Goal: Information Seeking & Learning: Learn about a topic

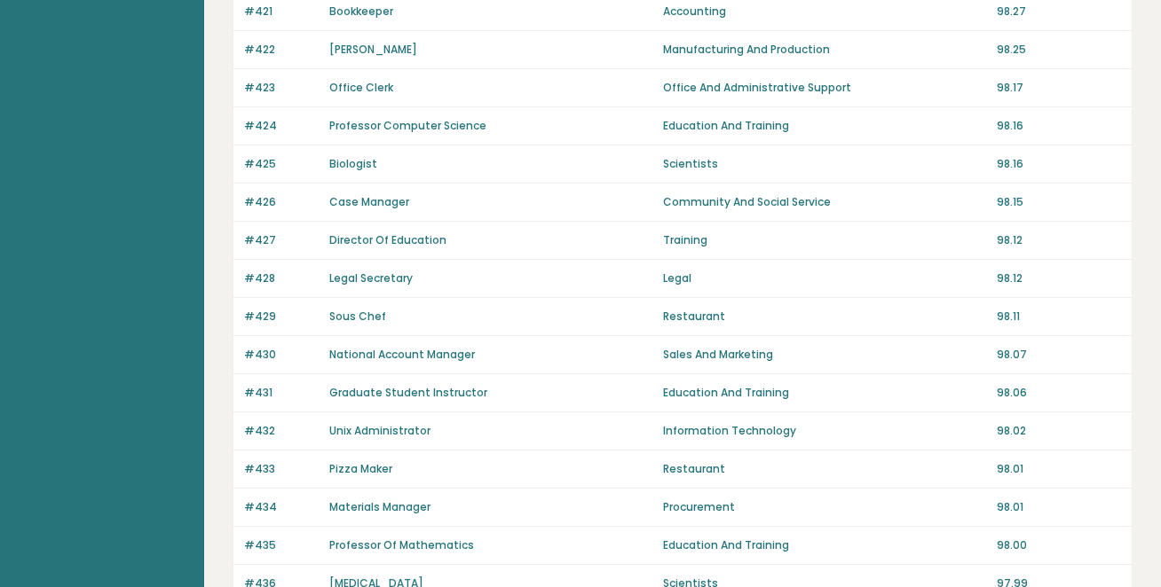
scroll to position [1312, 0]
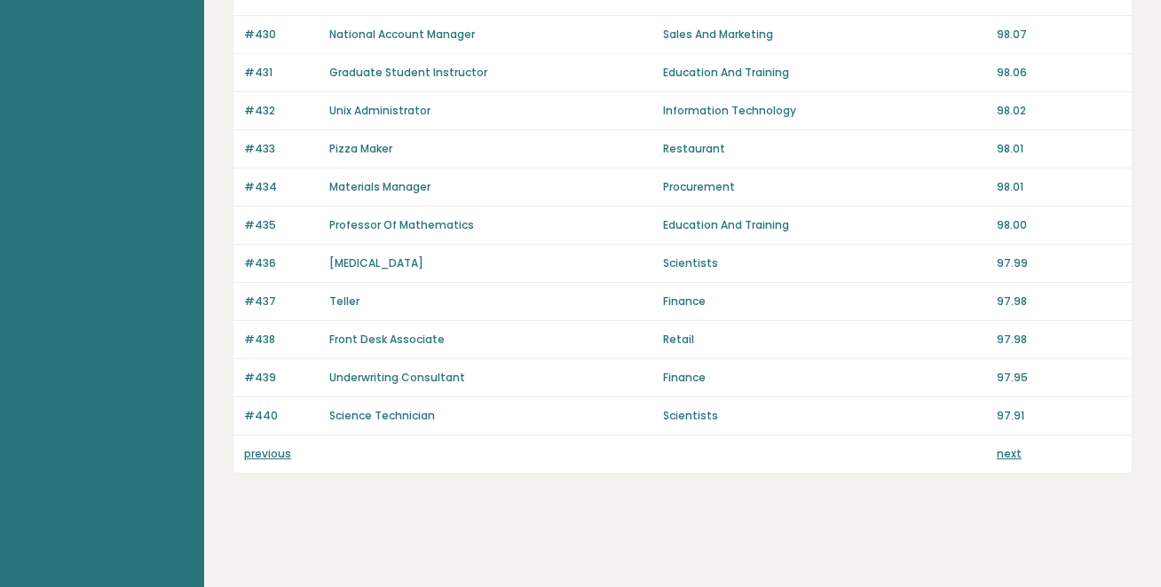
click at [256, 458] on link "previous" at bounding box center [267, 453] width 47 height 15
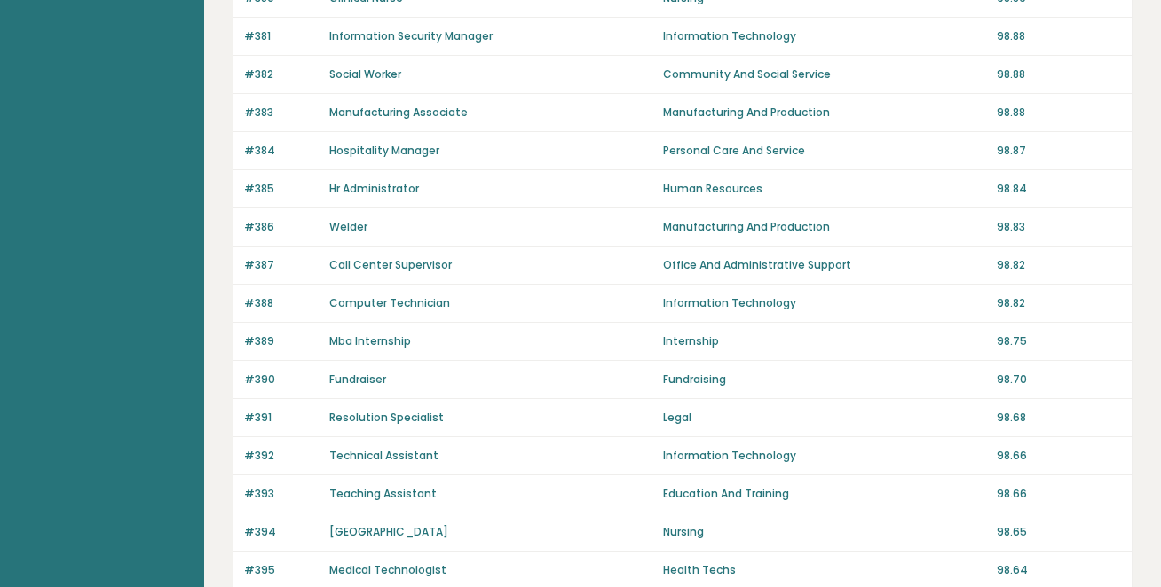
scroll to position [1312, 0]
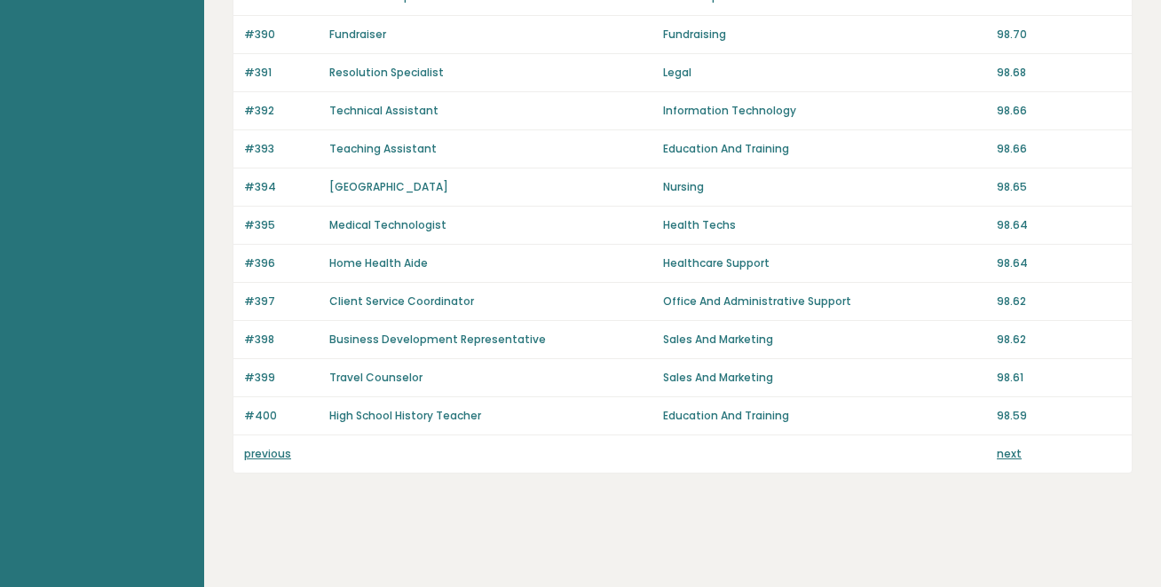
click at [268, 463] on div "previous next" at bounding box center [682, 454] width 898 height 37
click at [269, 456] on link "previous" at bounding box center [267, 453] width 47 height 15
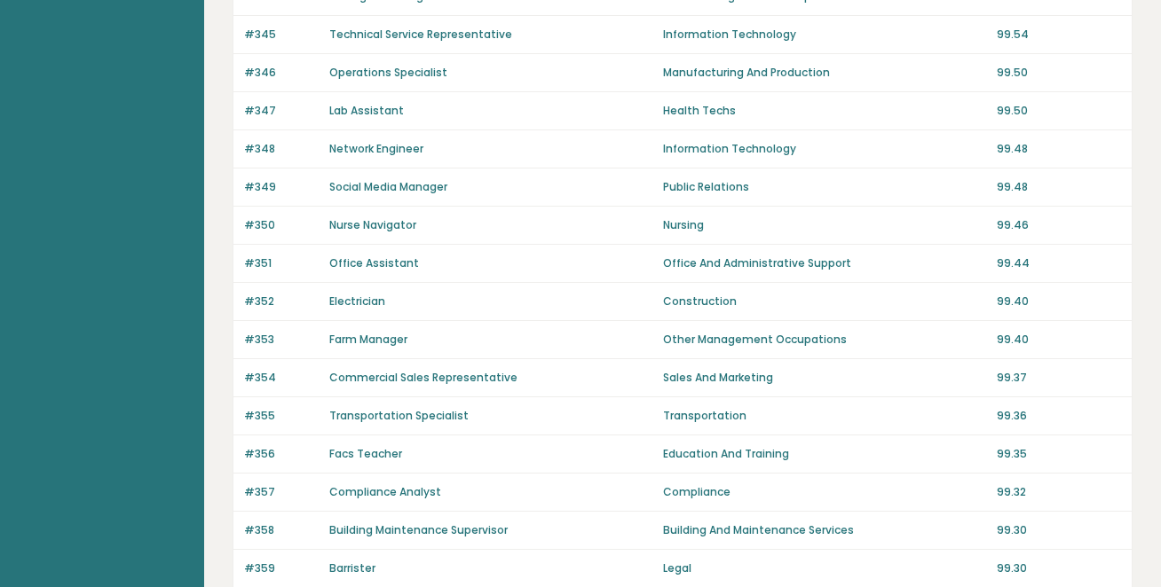
scroll to position [1312, 0]
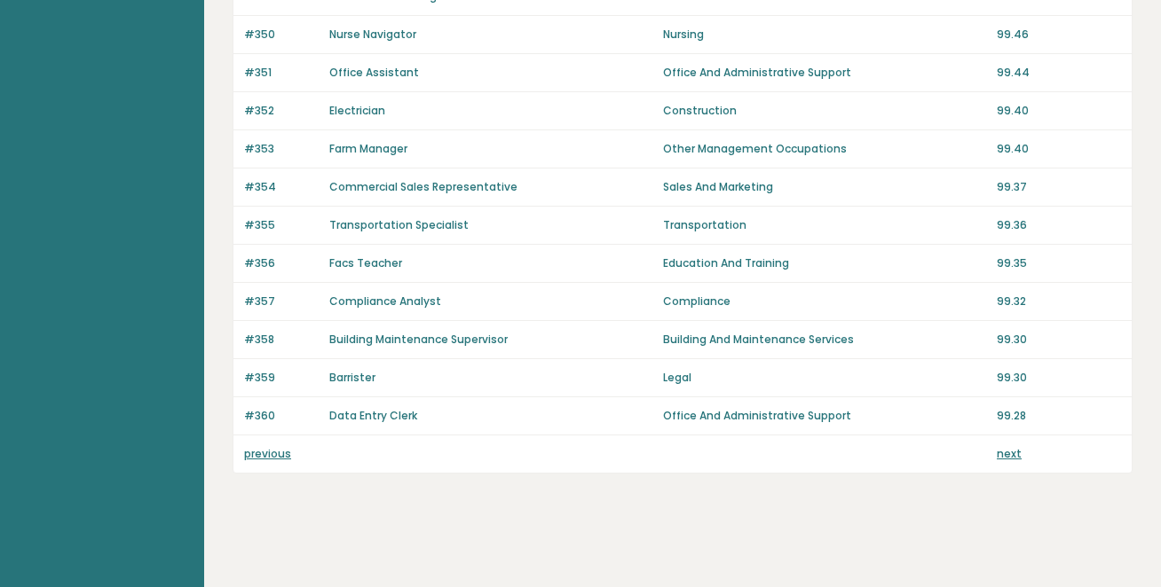
click at [261, 455] on link "previous" at bounding box center [267, 453] width 47 height 15
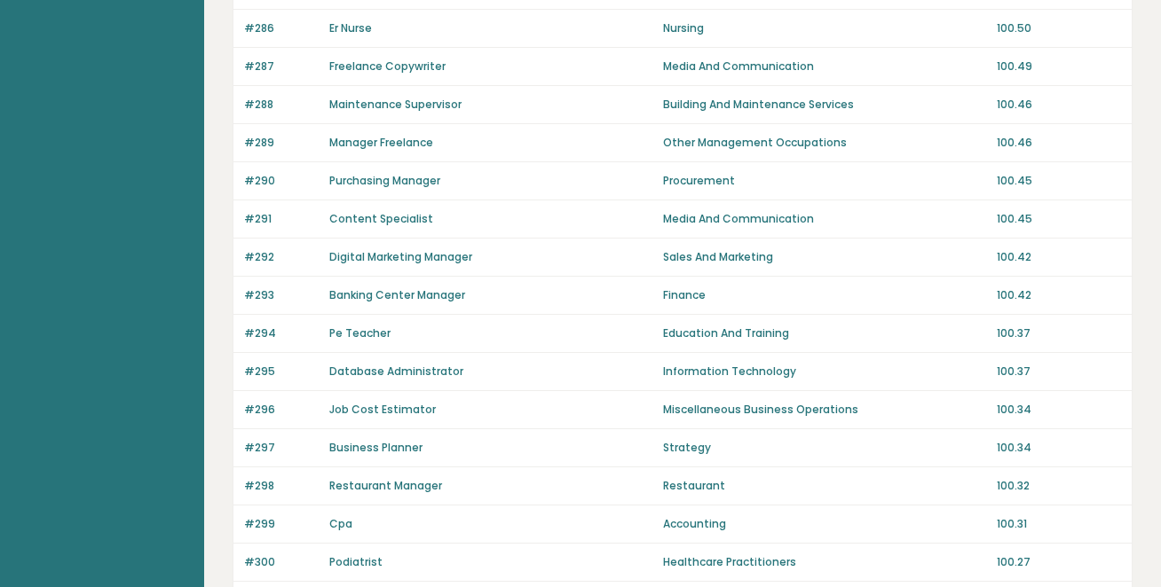
scroll to position [1312, 0]
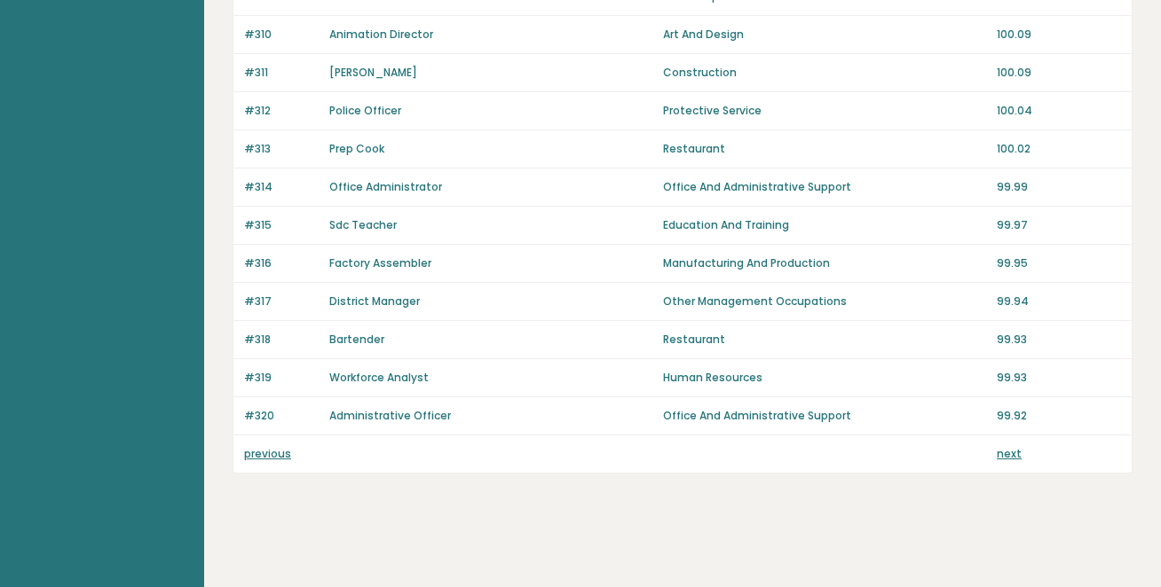
click at [256, 457] on link "previous" at bounding box center [267, 453] width 47 height 15
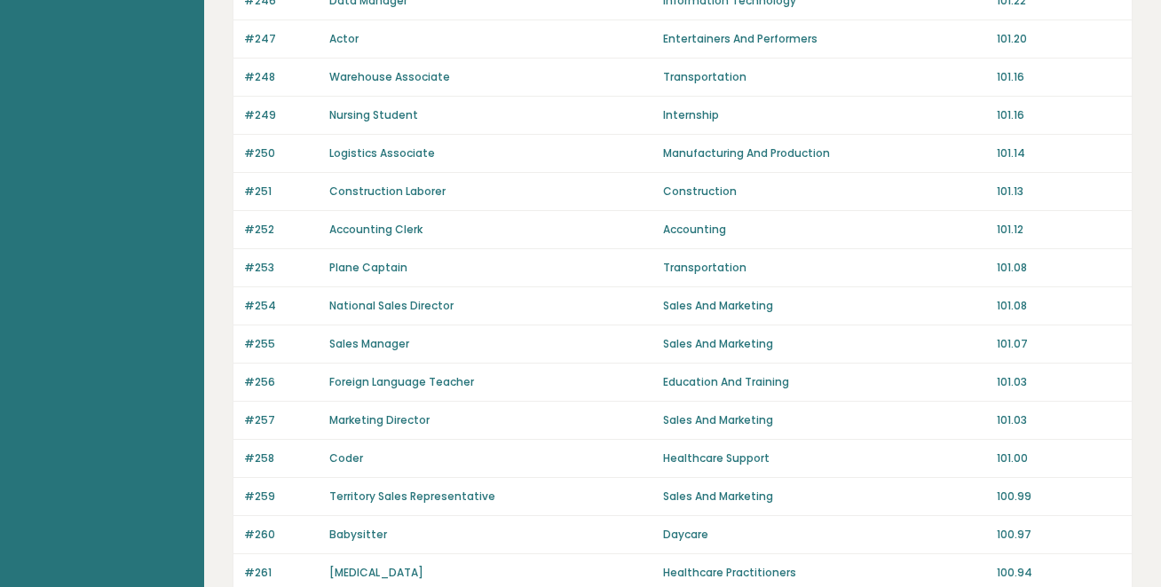
scroll to position [1186, 0]
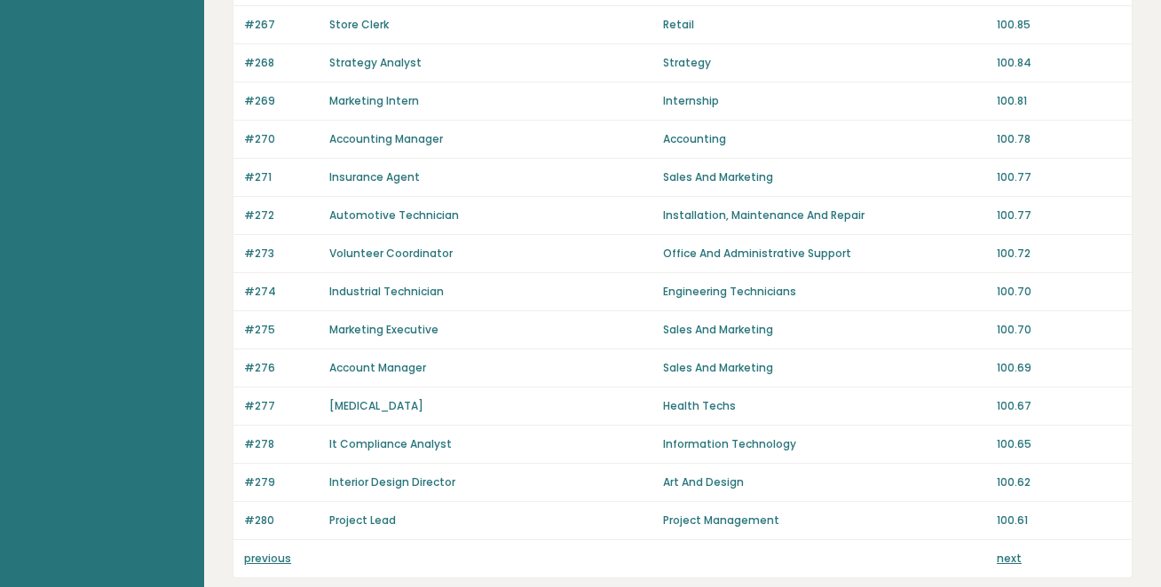
click at [259, 566] on link "previous" at bounding box center [267, 558] width 47 height 15
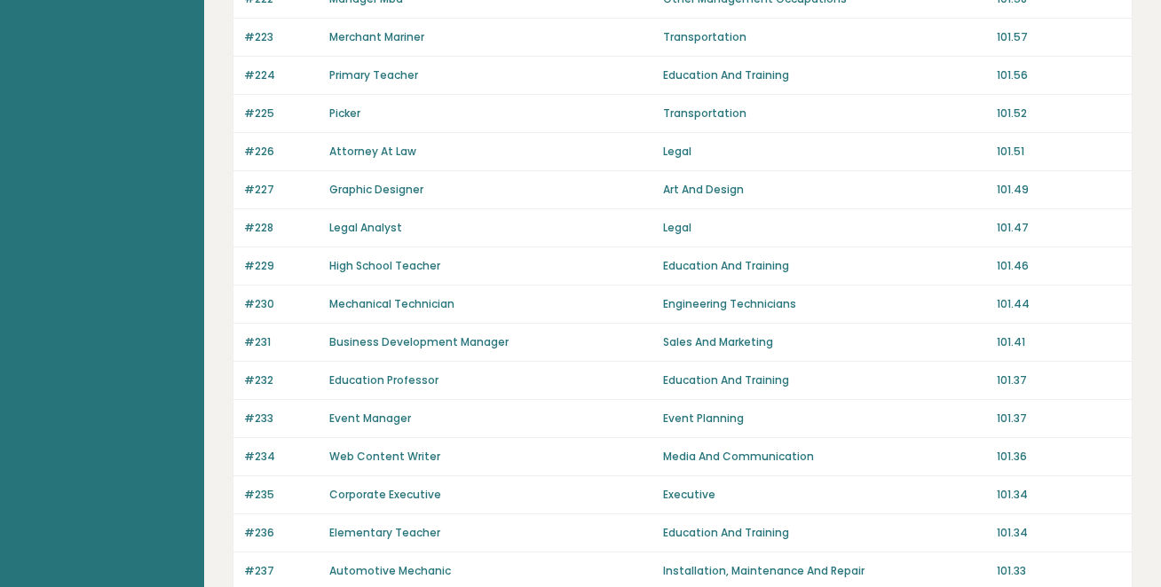
scroll to position [1266, 0]
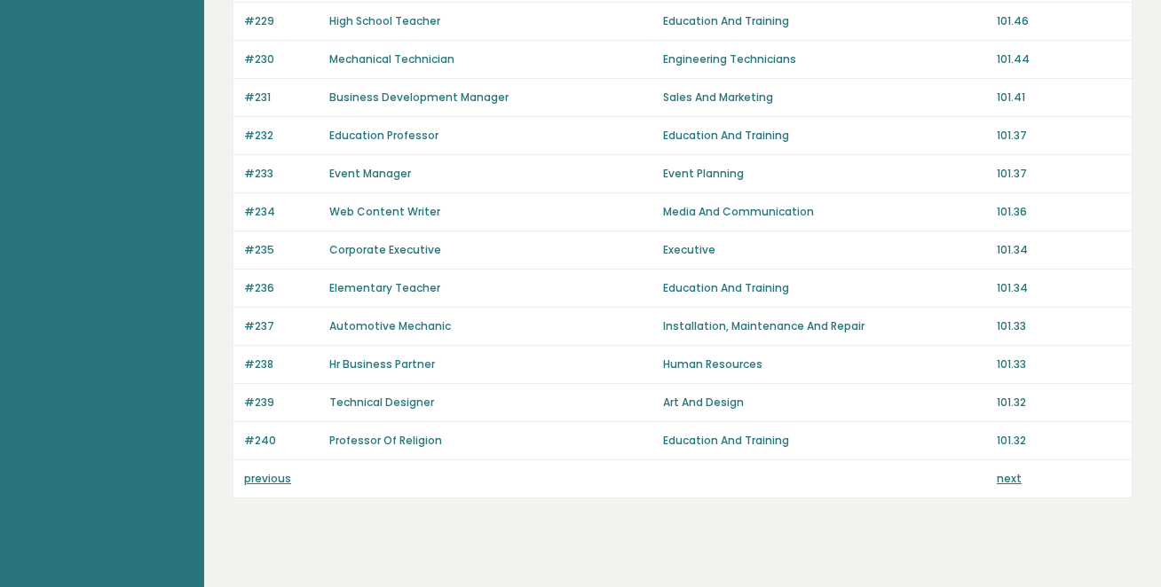
click at [257, 486] on link "previous" at bounding box center [267, 478] width 47 height 15
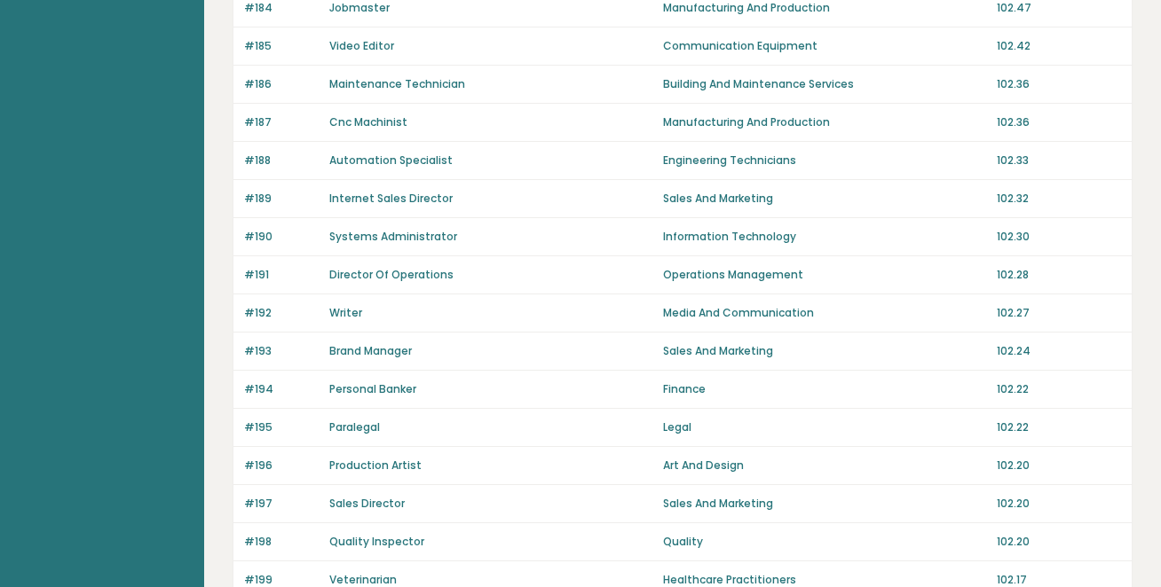
scroll to position [1263, 0]
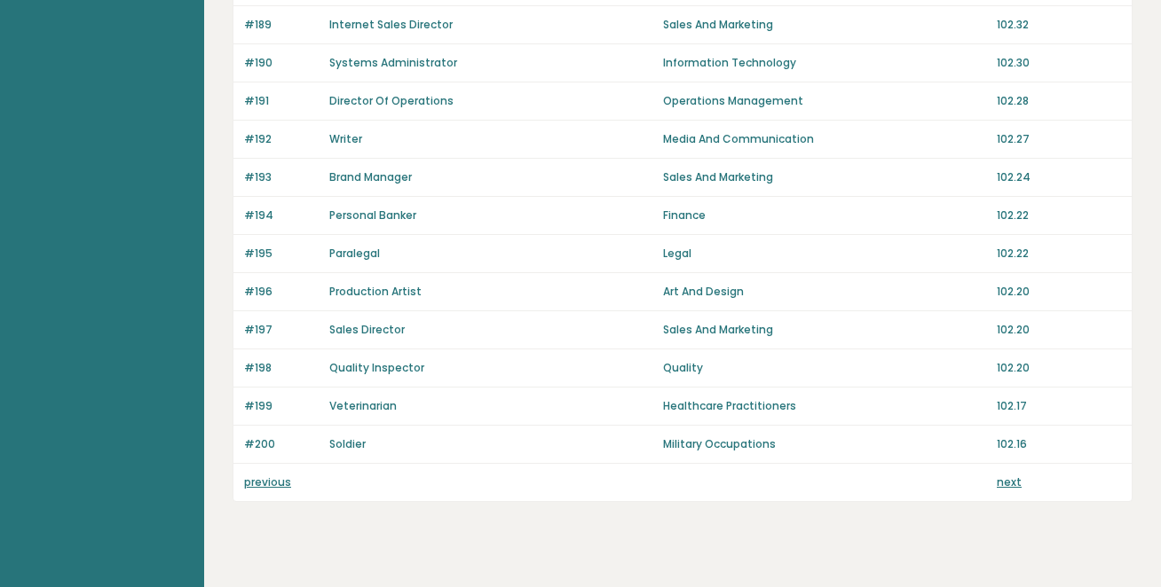
click at [261, 490] on link "previous" at bounding box center [267, 482] width 47 height 15
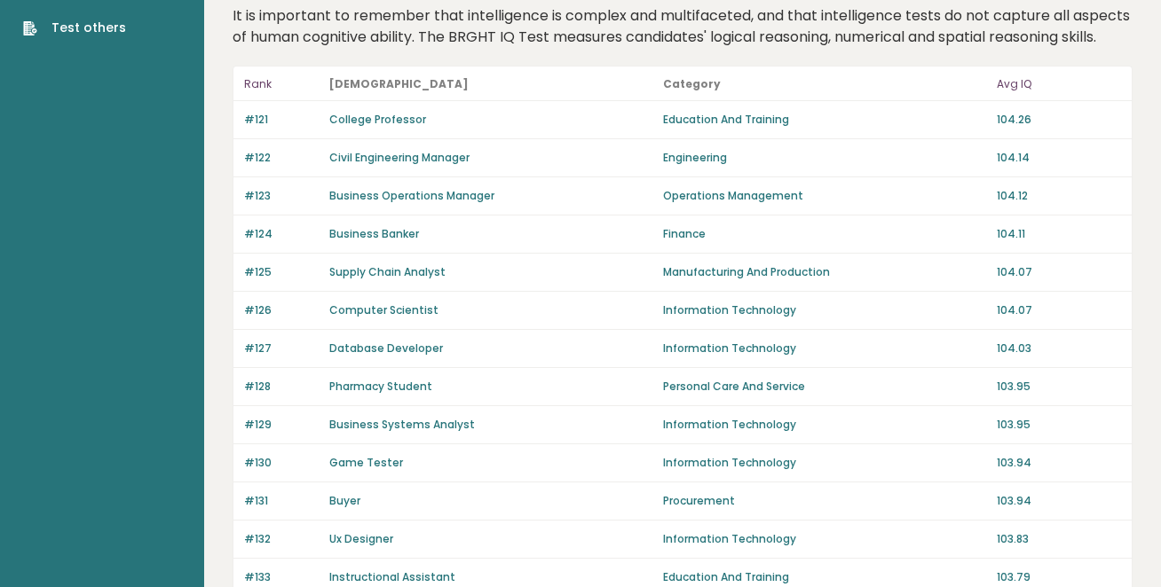
scroll to position [1312, 0]
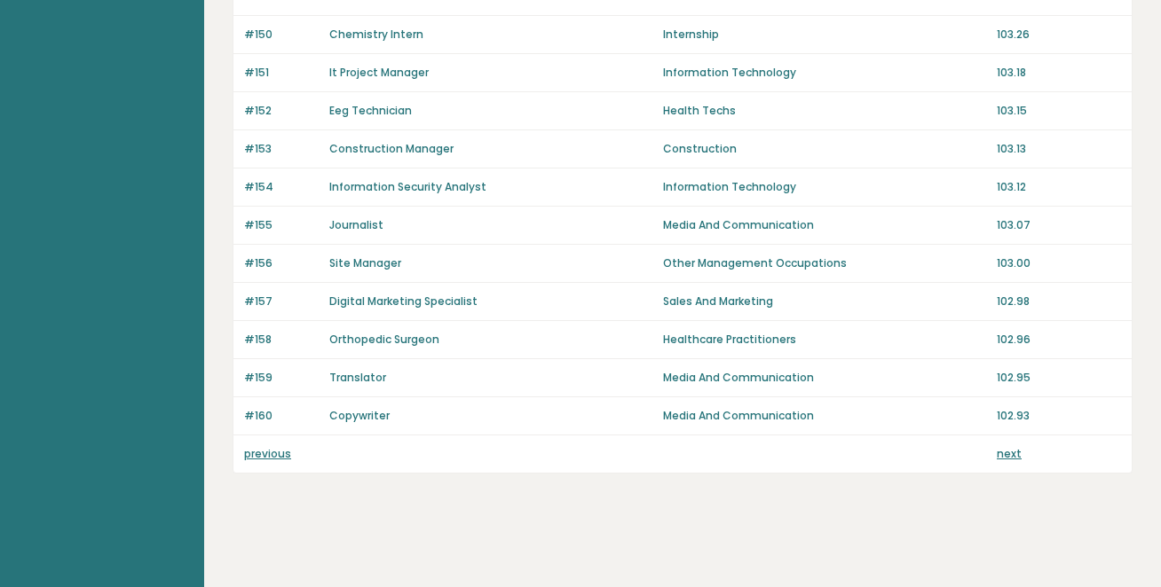
click at [260, 462] on div "previous next" at bounding box center [682, 454] width 898 height 37
click at [269, 460] on link "previous" at bounding box center [267, 453] width 47 height 15
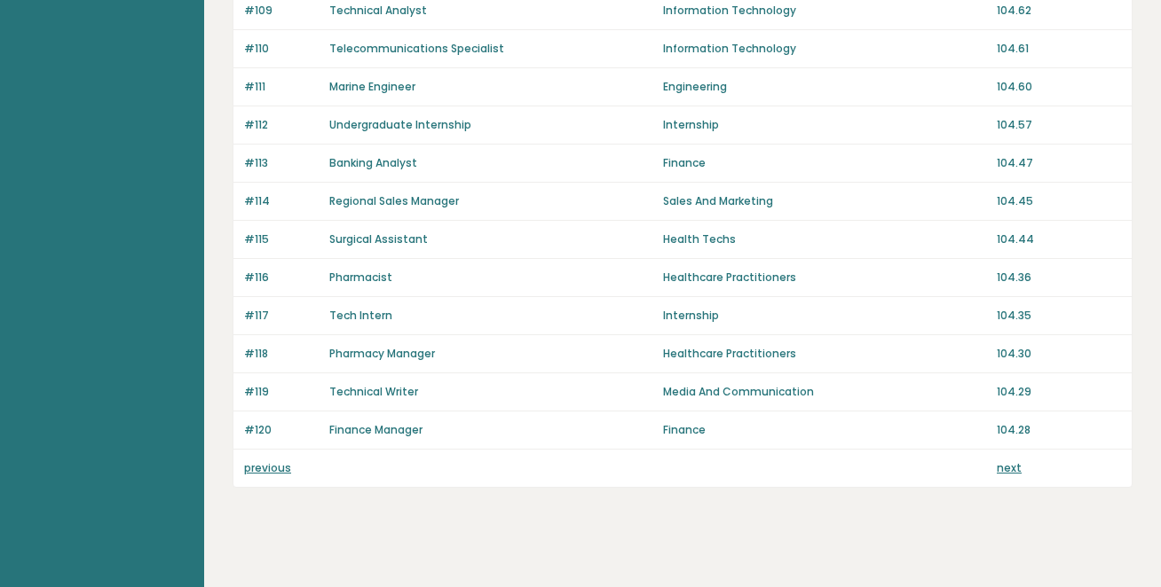
scroll to position [1287, 0]
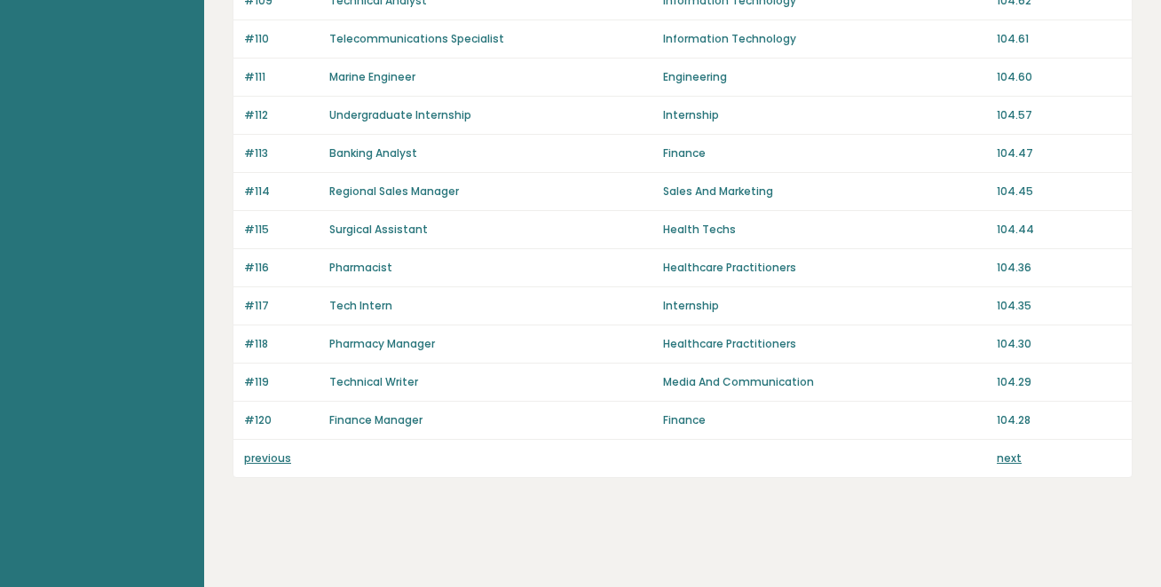
click at [268, 466] on link "previous" at bounding box center [267, 458] width 47 height 15
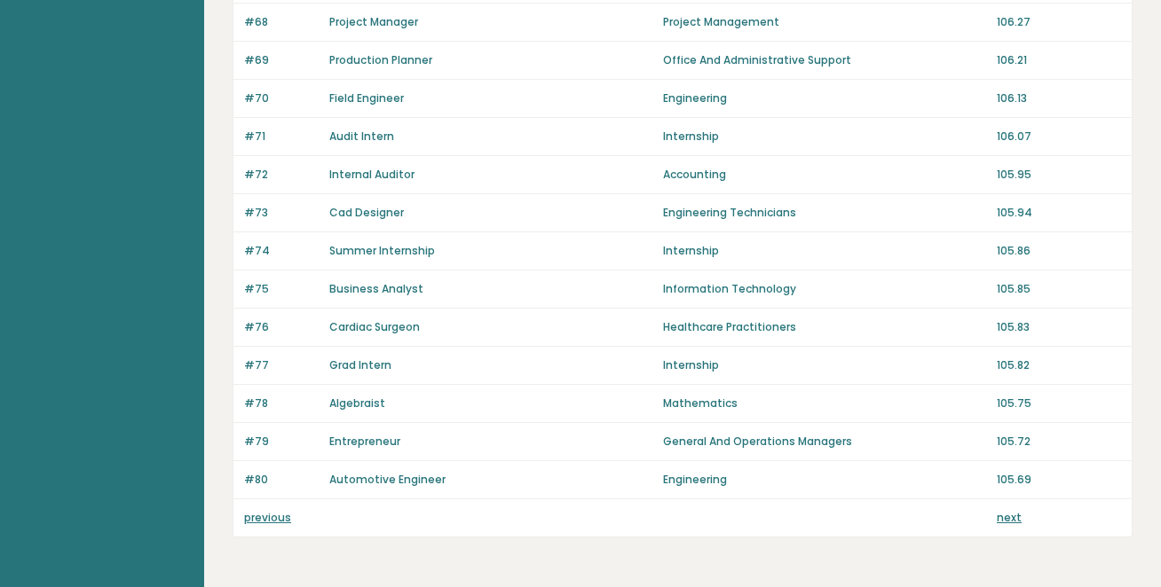
scroll to position [1312, 0]
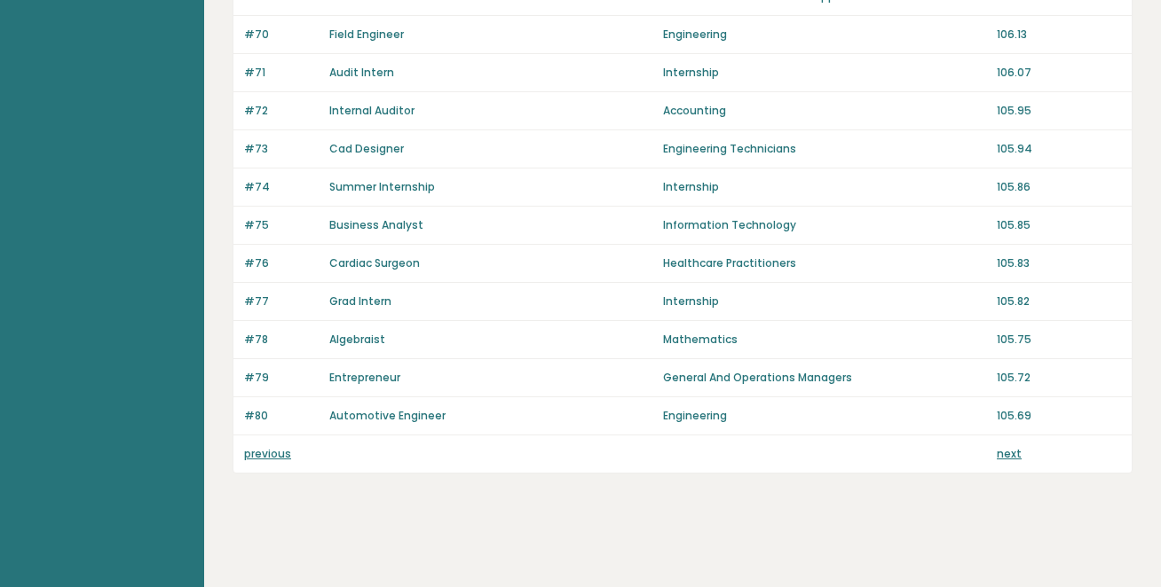
click at [269, 460] on link "previous" at bounding box center [267, 453] width 47 height 15
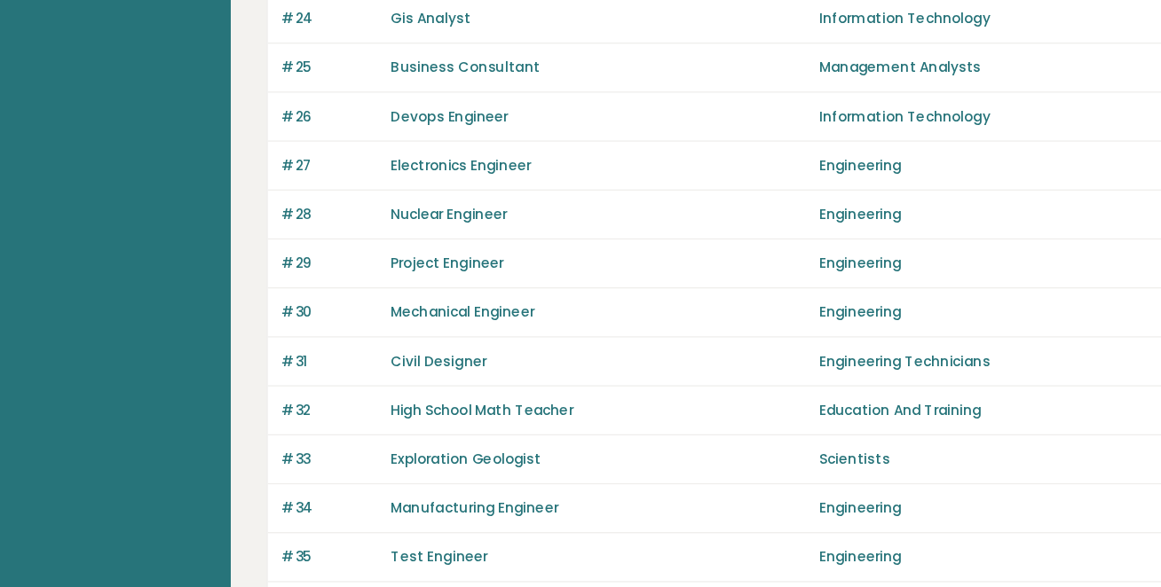
scroll to position [1069, 0]
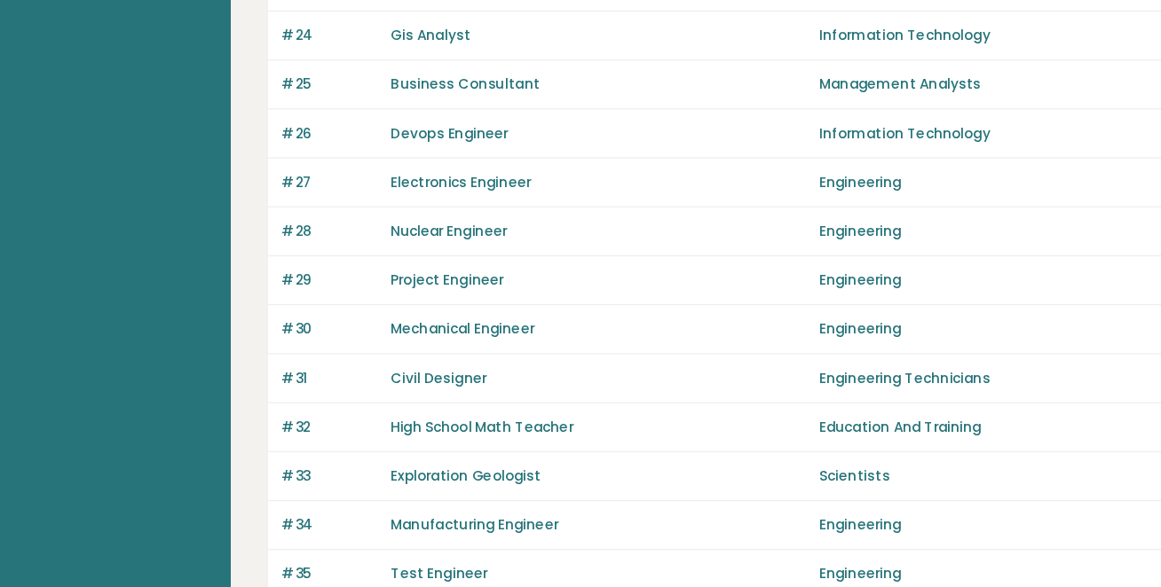
click at [508, 150] on div "Electronics Engineer" at bounding box center [490, 142] width 323 height 16
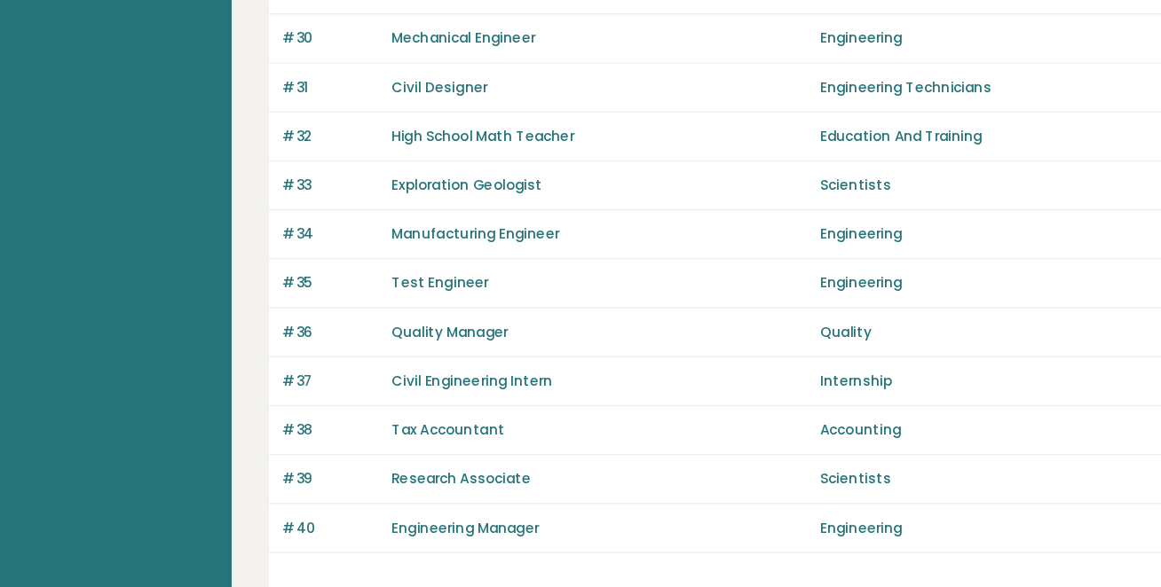
scroll to position [1312, 0]
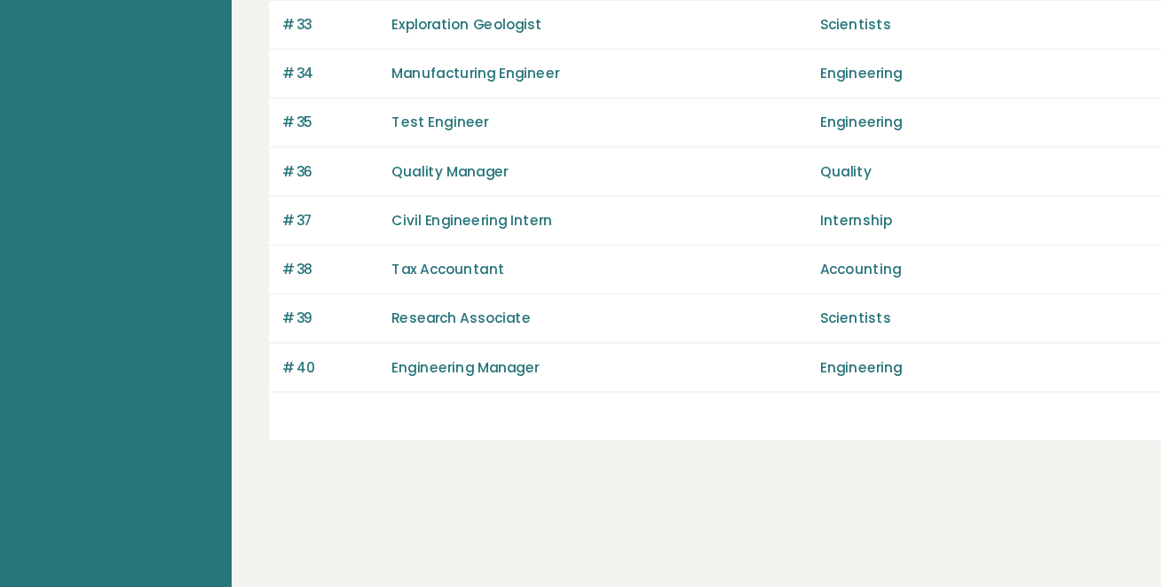
click at [488, 378] on div "Research Associate" at bounding box center [490, 378] width 323 height 16
click at [492, 378] on div "Research Associate" at bounding box center [490, 378] width 323 height 16
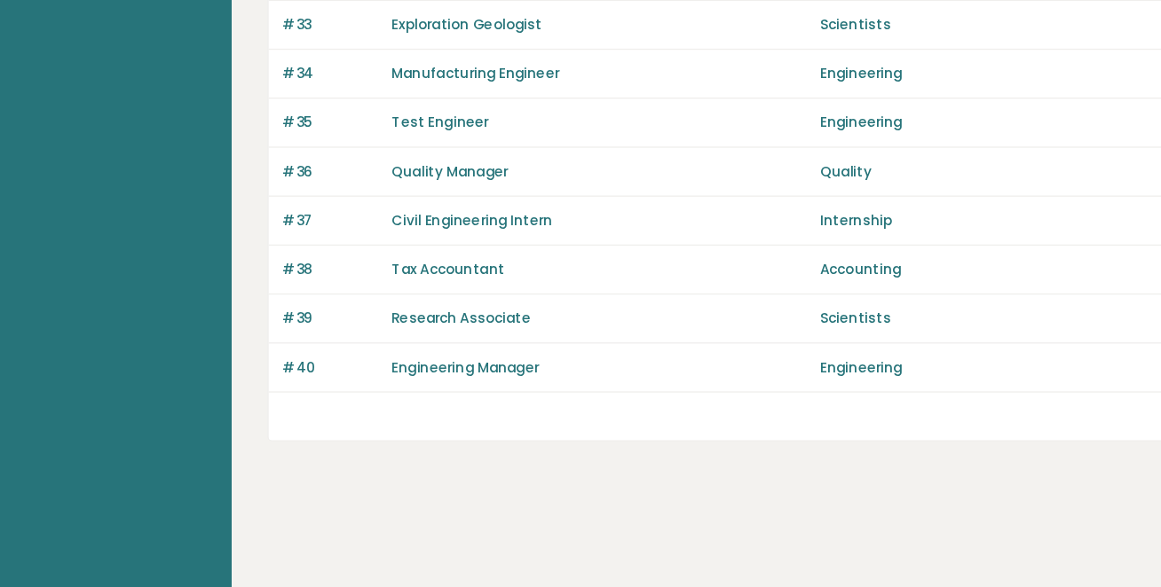
click at [466, 334] on div "Tax Accountant" at bounding box center [490, 340] width 323 height 16
click at [476, 342] on div "Tax Accountant" at bounding box center [490, 340] width 323 height 16
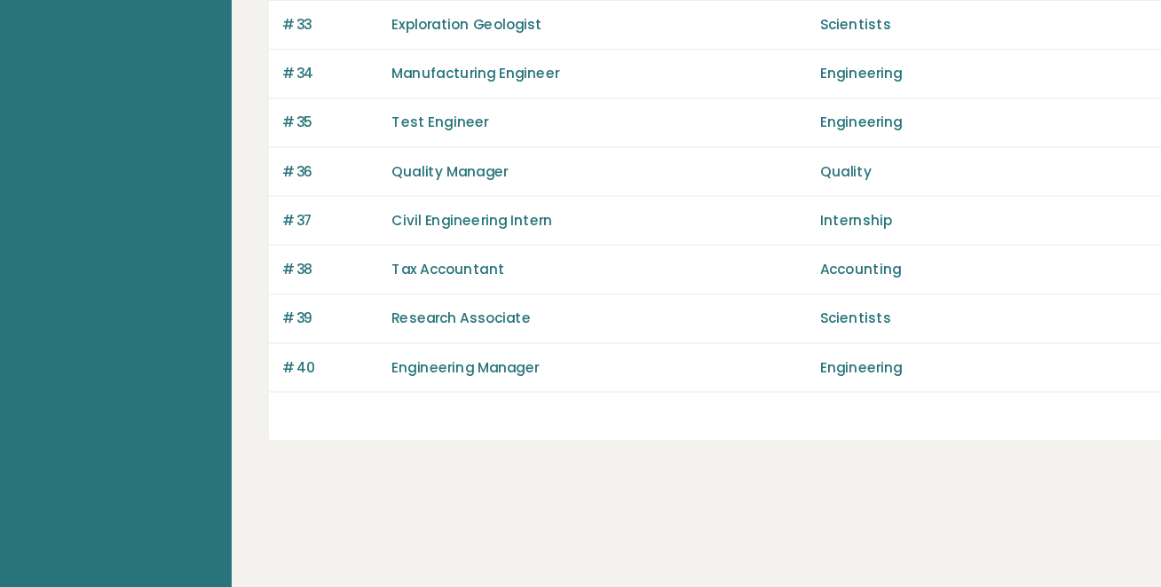
click at [492, 310] on div "#37 Civil Engineering Intern Internship 108.49" at bounding box center [682, 302] width 898 height 38
click at [481, 331] on div at bounding box center [481, 331] width 0 height 0
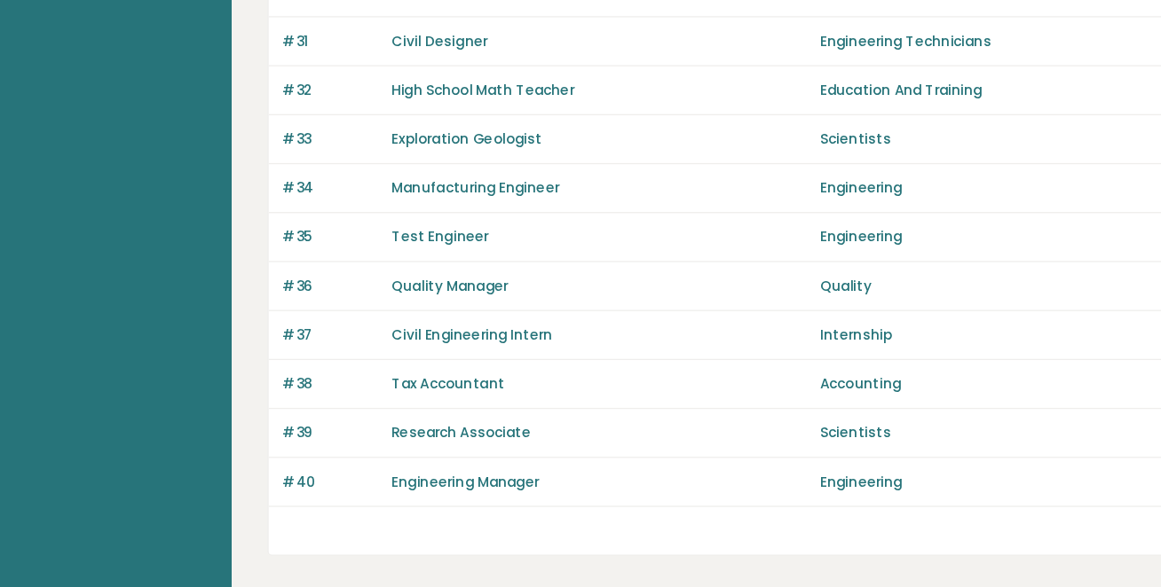
click at [539, 211] on div "#35 Test Engineer Engineering 108.60" at bounding box center [682, 226] width 898 height 38
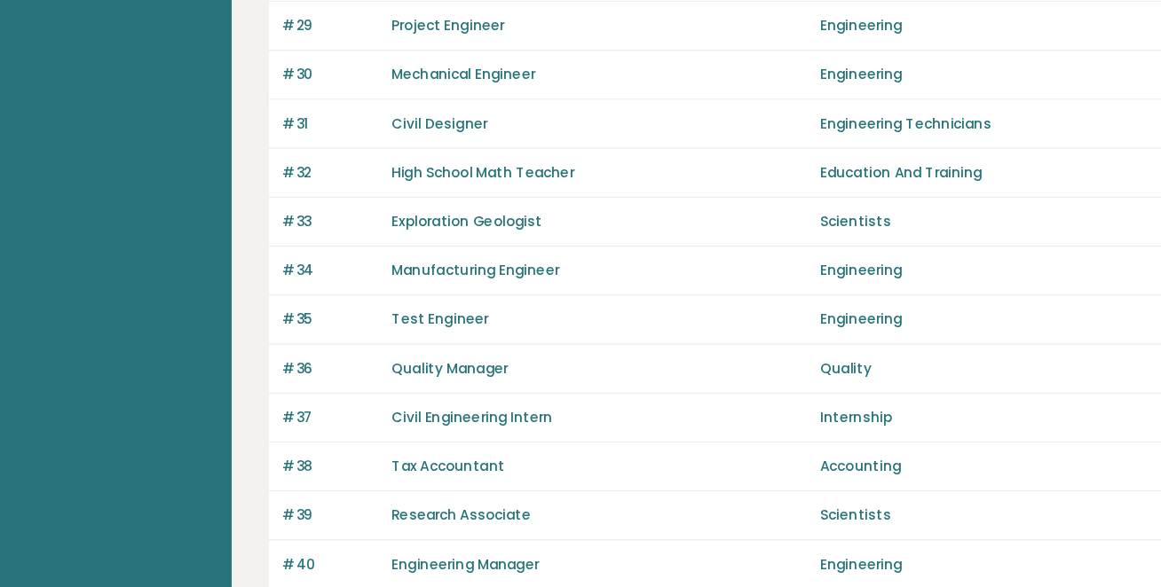
scroll to position [1266, 0]
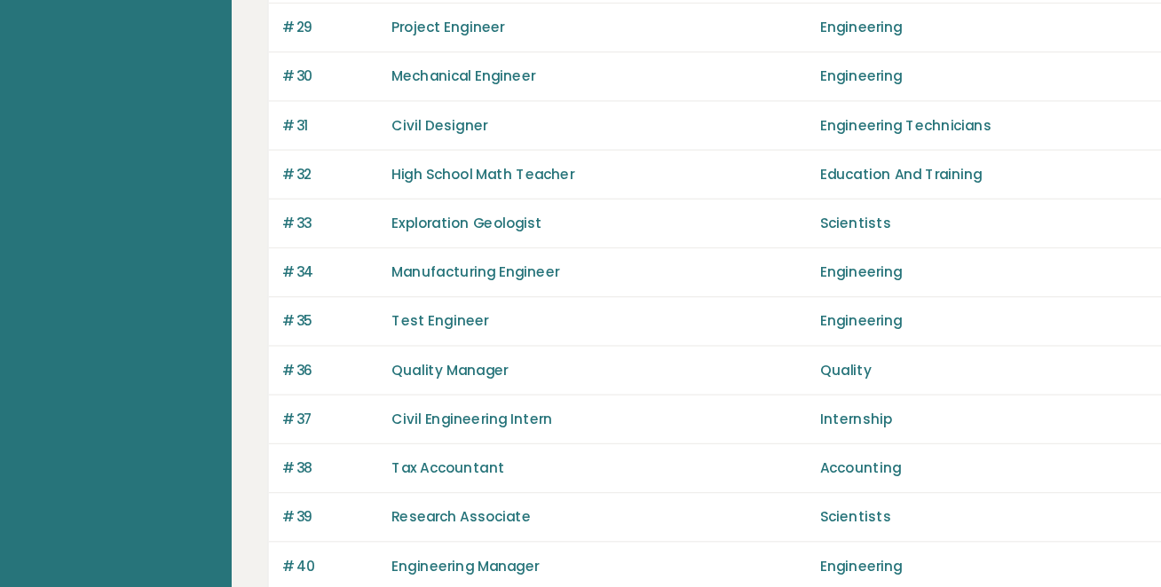
click at [521, 181] on div "#33 Exploration Geologist Scientists 108.69" at bounding box center [682, 174] width 898 height 38
click at [531, 185] on div "#33 Exploration Geologist Scientists 108.69" at bounding box center [682, 174] width 898 height 38
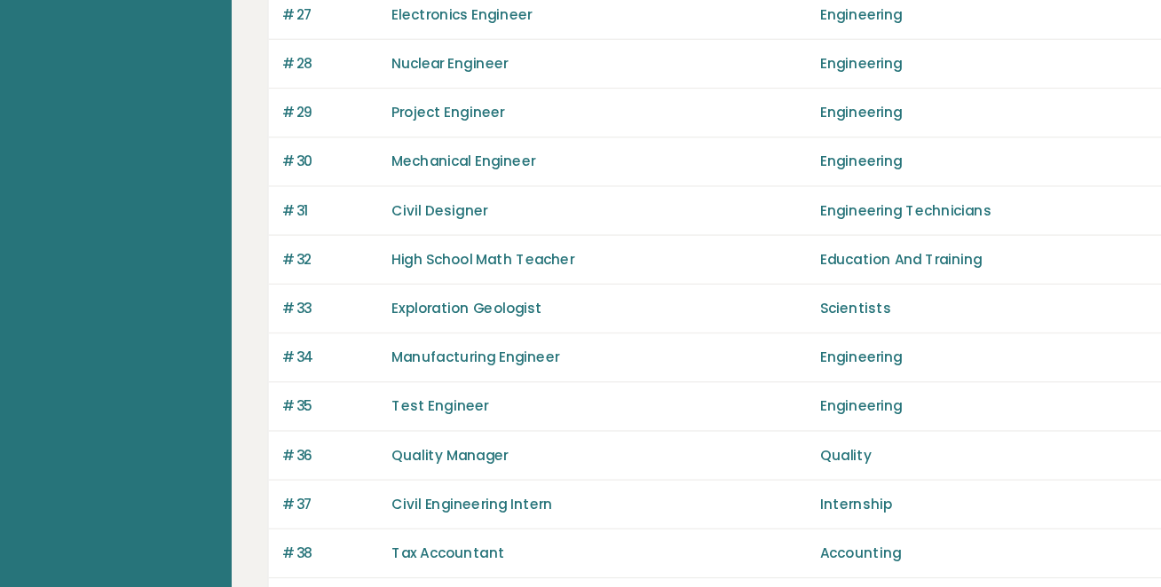
scroll to position [1192, 0]
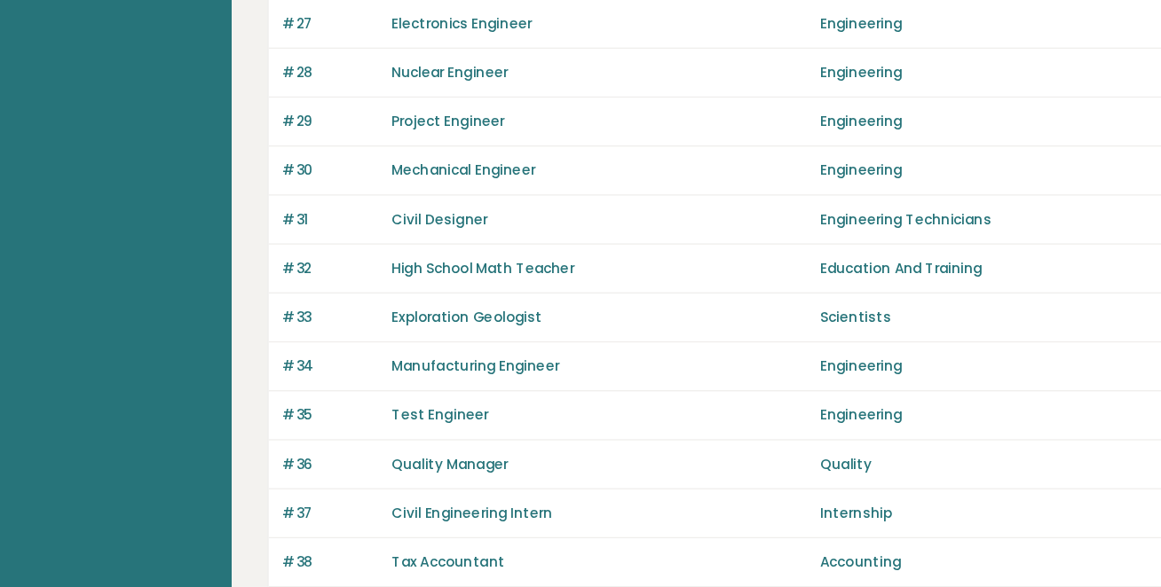
click at [522, 141] on div "Mechanical Engineer" at bounding box center [490, 133] width 323 height 16
click at [540, 141] on div "Mechanical Engineer" at bounding box center [490, 133] width 323 height 16
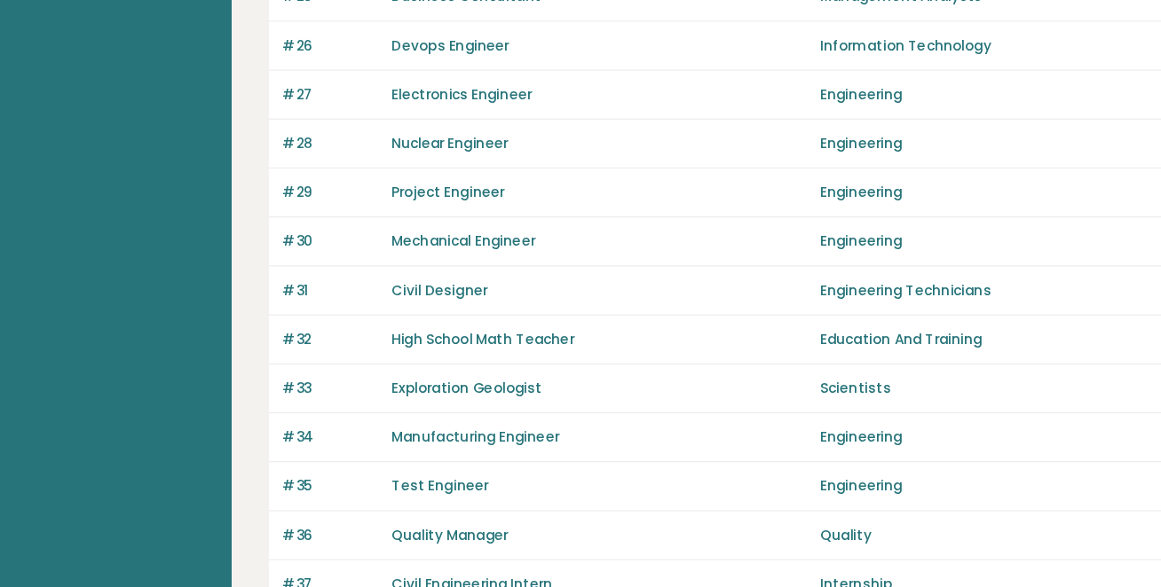
scroll to position [1130, 0]
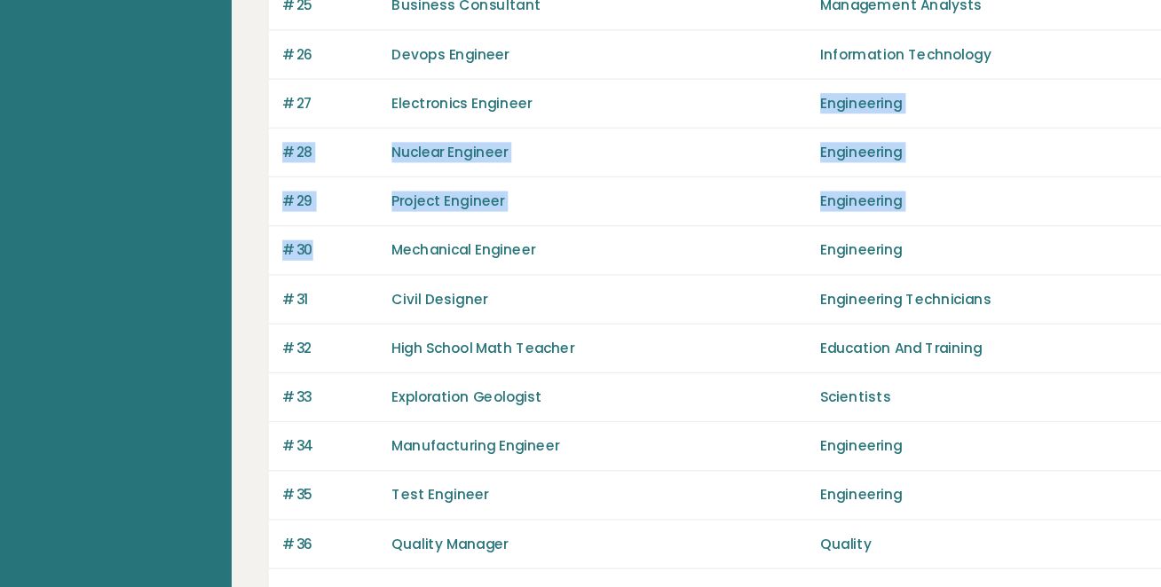
drag, startPoint x: 516, startPoint y: 97, endPoint x: 529, endPoint y: 205, distance: 109.0
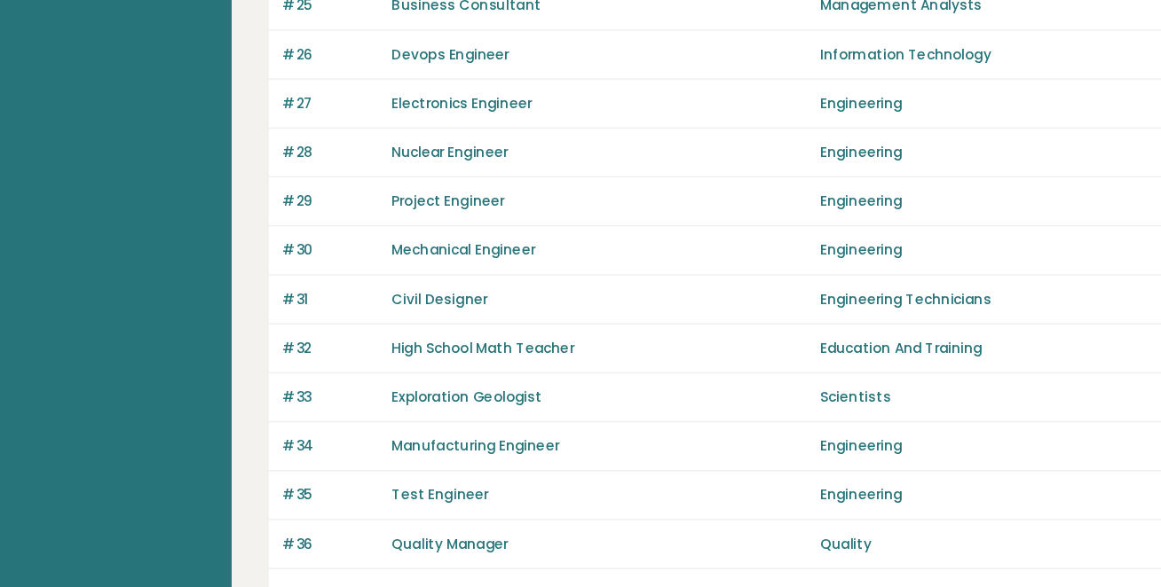
click at [504, 86] on div "#27 Electronics Engineer Engineering 109.28" at bounding box center [682, 81] width 898 height 38
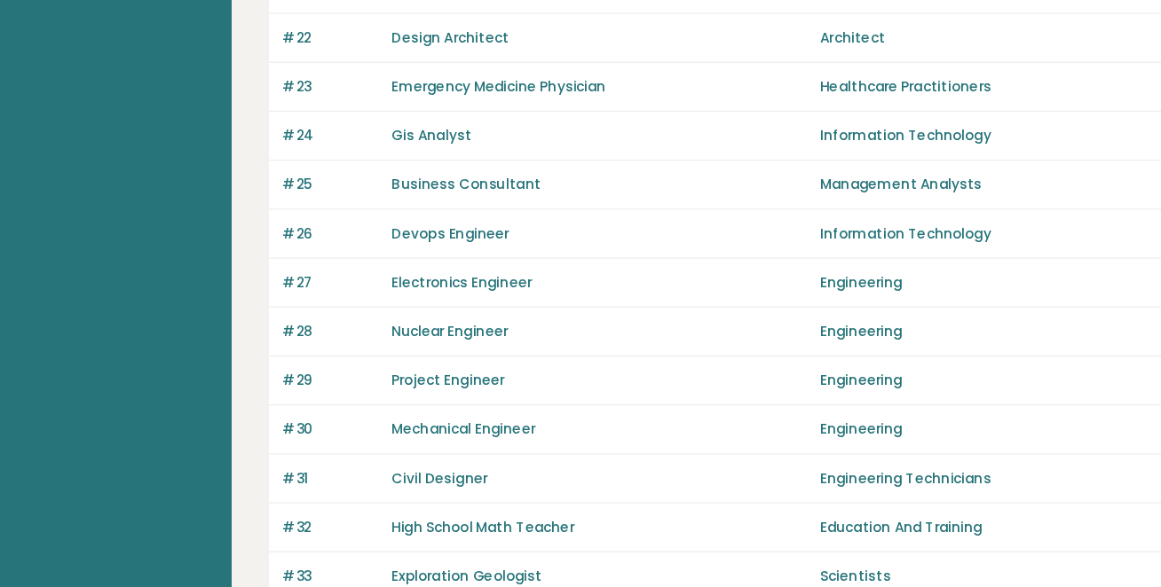
scroll to position [988, 0]
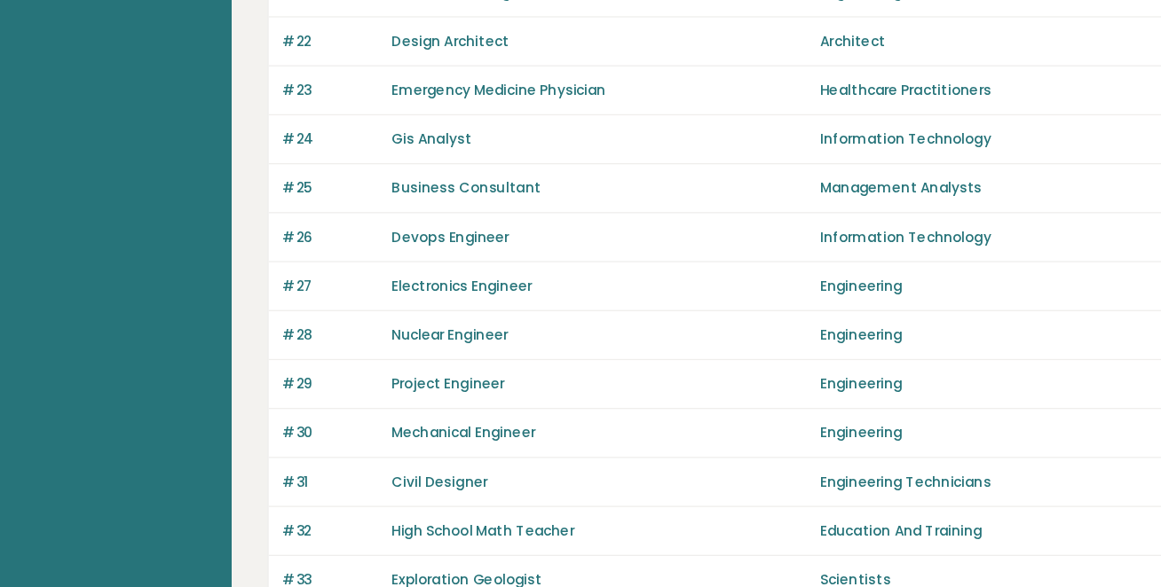
click at [476, 193] on div "Devops Engineer" at bounding box center [490, 185] width 323 height 16
click at [484, 193] on div "Devops Engineer" at bounding box center [490, 185] width 323 height 16
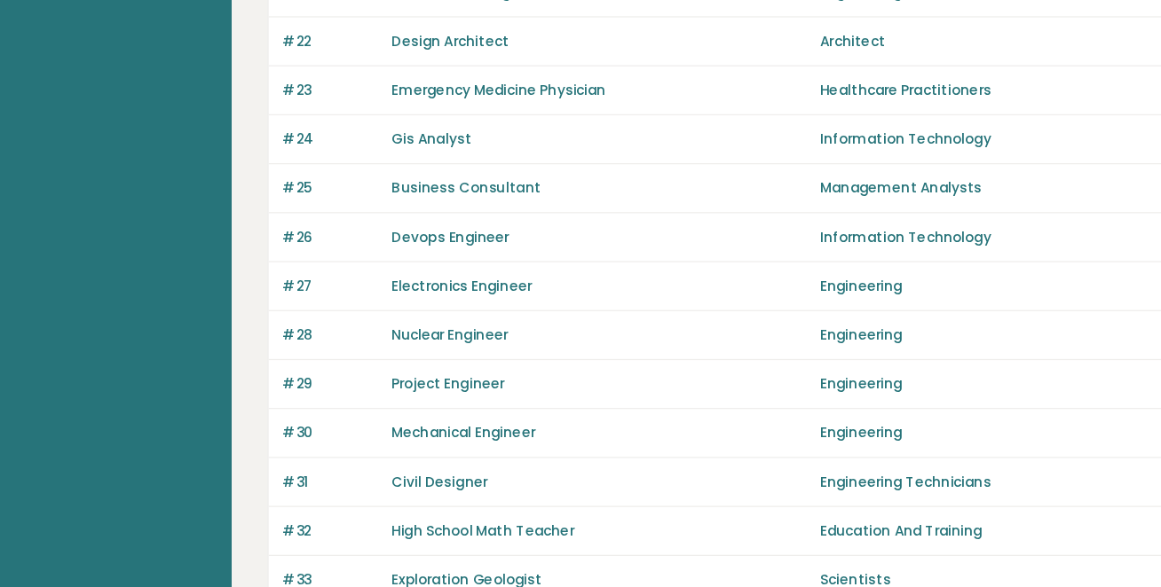
click at [487, 154] on div "Business Consultant" at bounding box center [490, 146] width 323 height 16
click at [490, 154] on div "Business Consultant" at bounding box center [490, 146] width 323 height 16
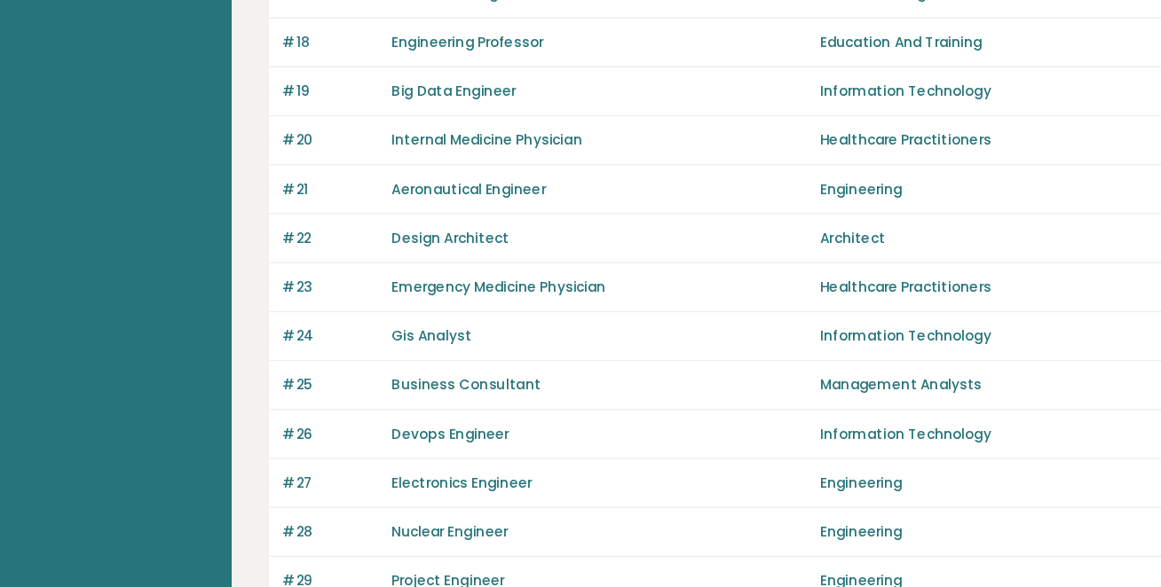
scroll to position [830, 0]
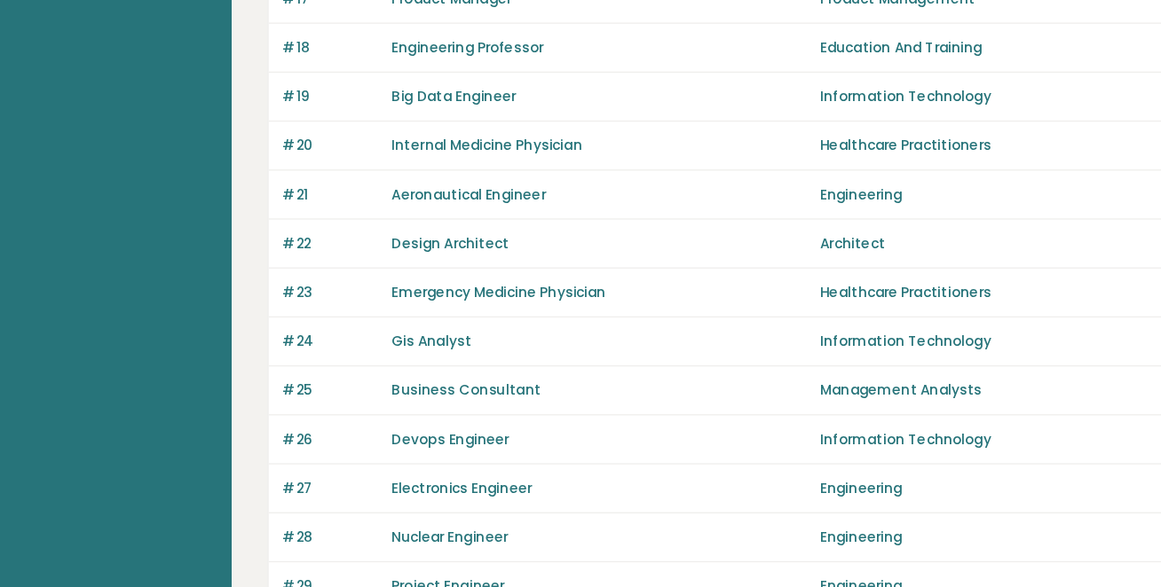
click at [496, 160] on div "Aeronautical Engineer" at bounding box center [490, 152] width 323 height 16
click at [501, 160] on div "Aeronautical Engineer" at bounding box center [490, 152] width 323 height 16
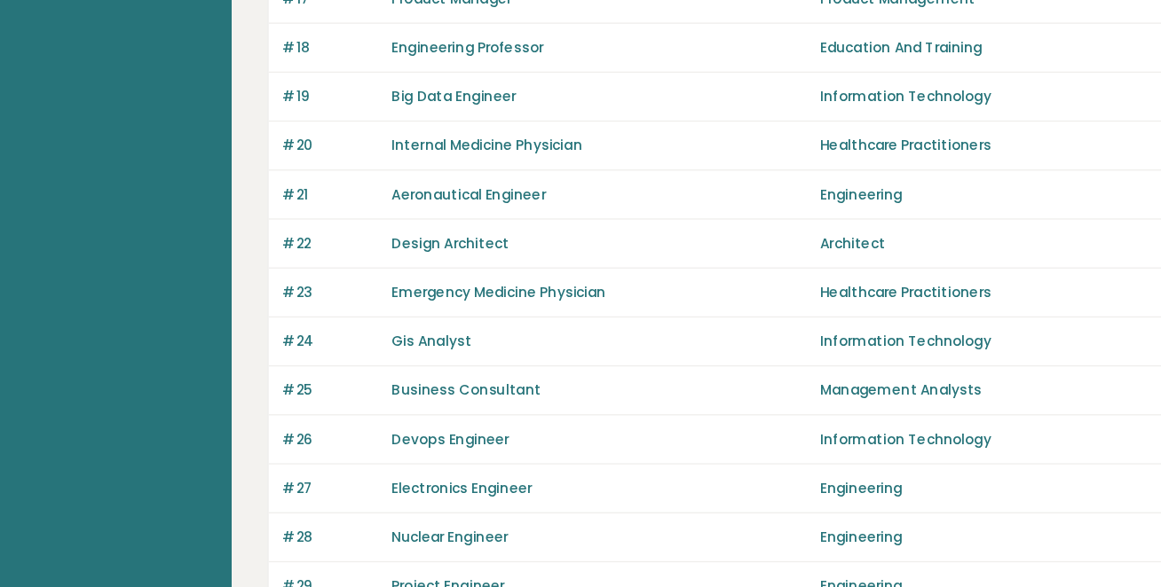
click at [495, 122] on div "#20 Internal Medicine Physician Healthcare Practitioners 109.93" at bounding box center [682, 114] width 898 height 38
click at [467, 83] on div "Big Data Engineer" at bounding box center [490, 75] width 323 height 16
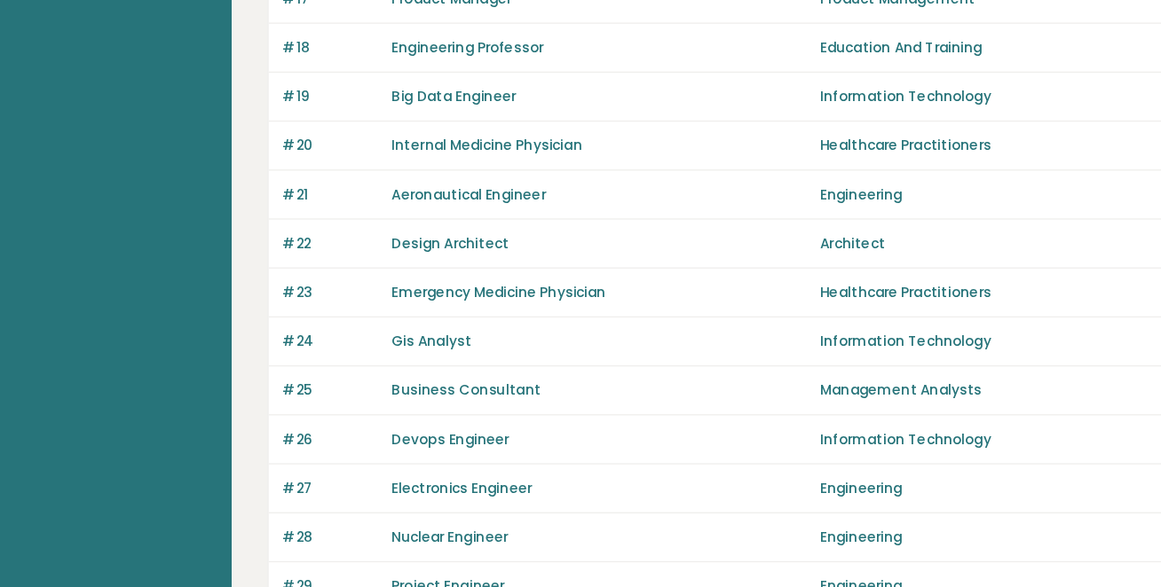
click at [469, 83] on div "Big Data Engineer" at bounding box center [490, 75] width 323 height 16
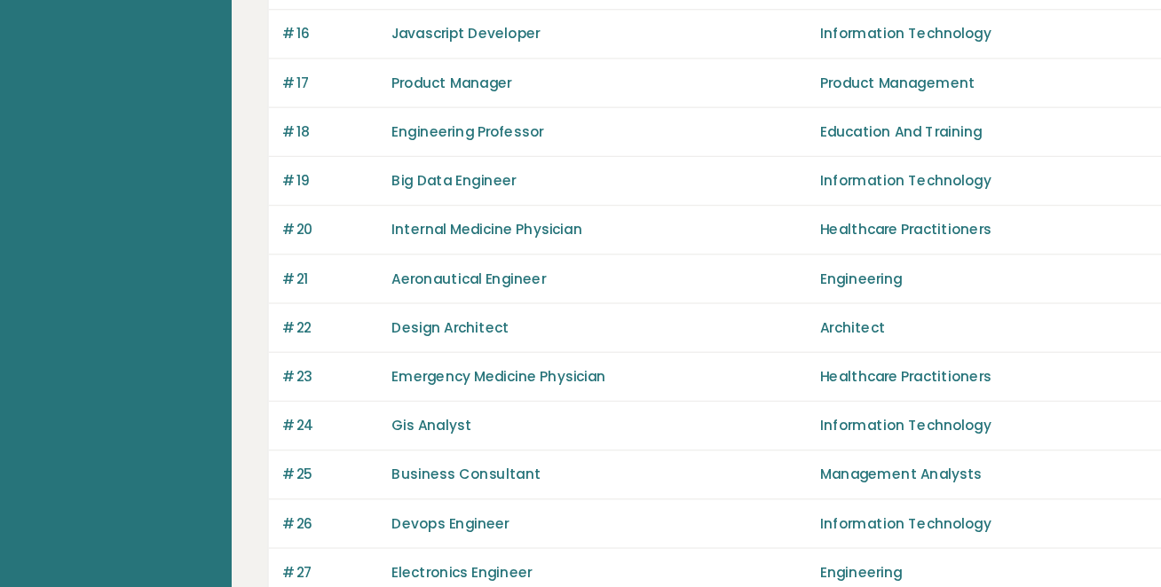
click at [471, 111] on div "Engineering Professor" at bounding box center [490, 103] width 323 height 16
click at [483, 111] on div "Engineering Professor" at bounding box center [490, 103] width 323 height 16
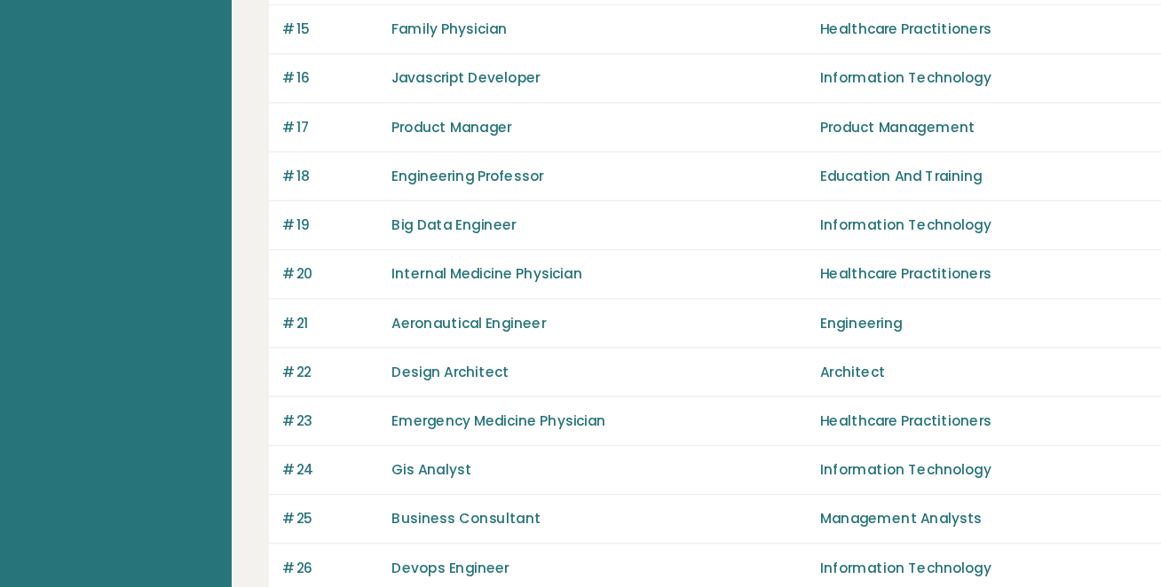
scroll to position [706, 0]
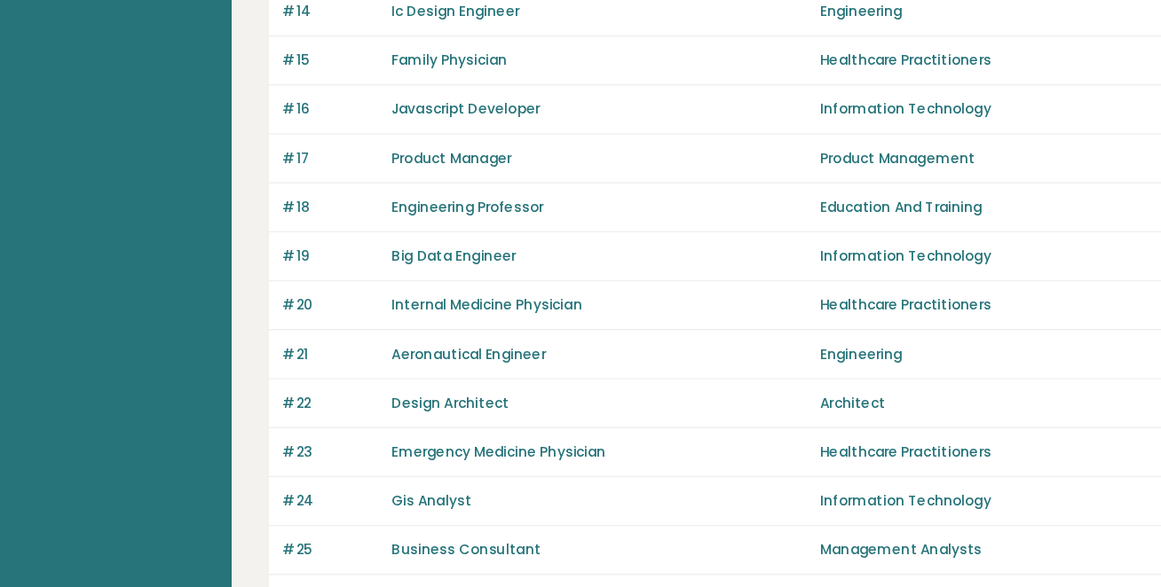
click at [477, 143] on div "#17 Product Manager Product Management 110.56" at bounding box center [682, 124] width 898 height 38
click at [466, 153] on div at bounding box center [466, 153] width 0 height 0
click at [484, 143] on div "#17 Product Manager Product Management 110.56" at bounding box center [682, 124] width 898 height 38
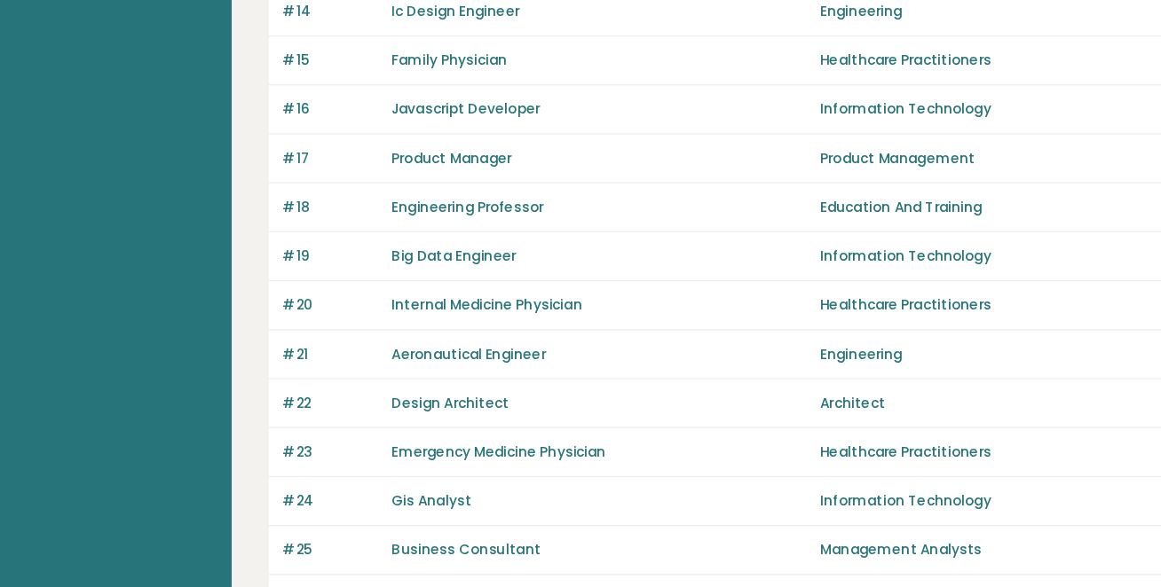
click at [487, 93] on div "#16 Javascript Developer Information Technology 110.60" at bounding box center [682, 86] width 898 height 38
click at [476, 75] on div at bounding box center [476, 75] width 0 height 0
click at [487, 93] on div "#16 Javascript Developer Information Technology 110.60" at bounding box center [682, 86] width 898 height 38
click at [495, 97] on div "#16 Javascript Developer Information Technology 110.60" at bounding box center [682, 86] width 898 height 38
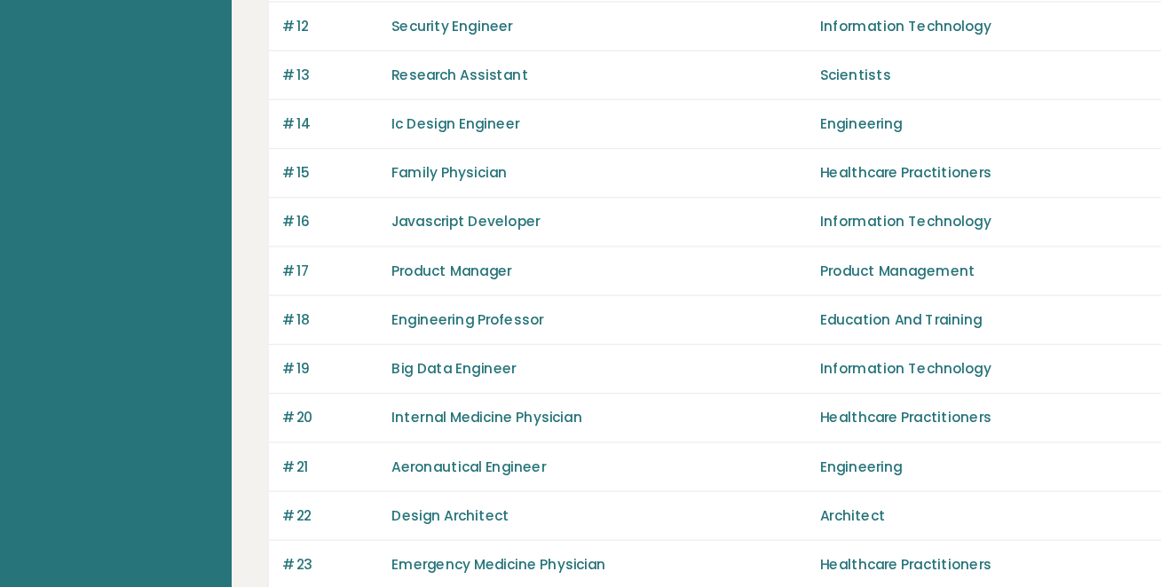
scroll to position [617, 0]
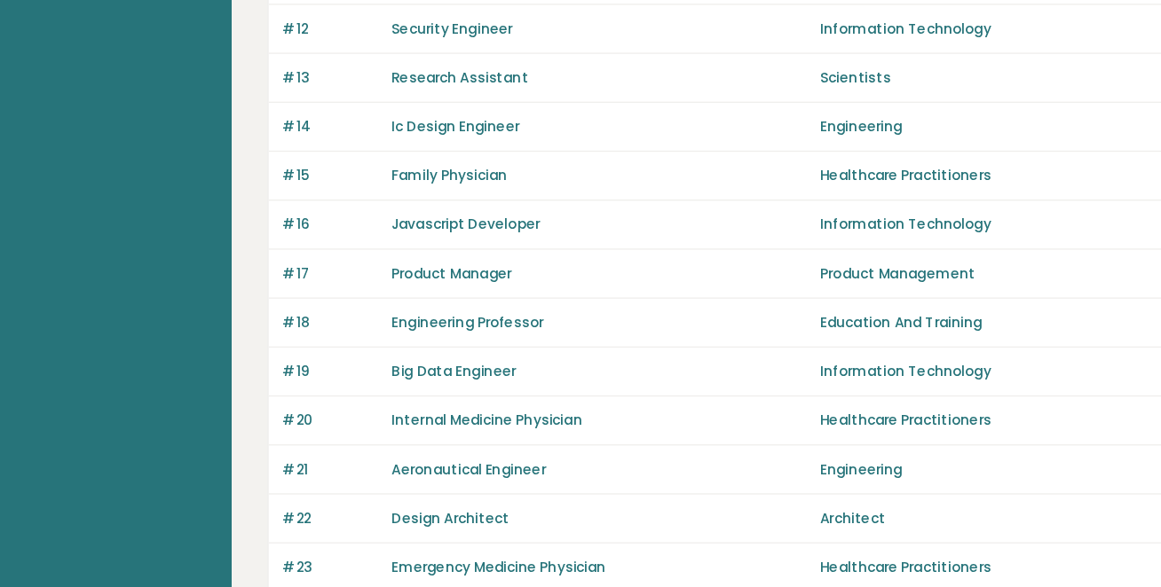
click at [460, 145] on div "Family Physician" at bounding box center [490, 137] width 323 height 16
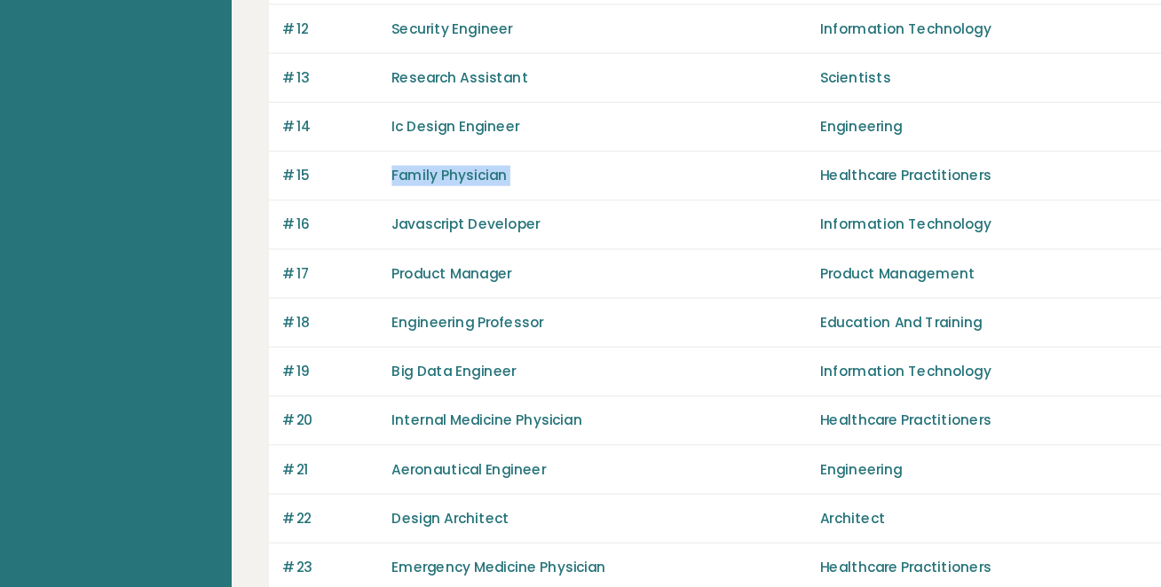
click at [464, 145] on div "Family Physician" at bounding box center [490, 137] width 323 height 16
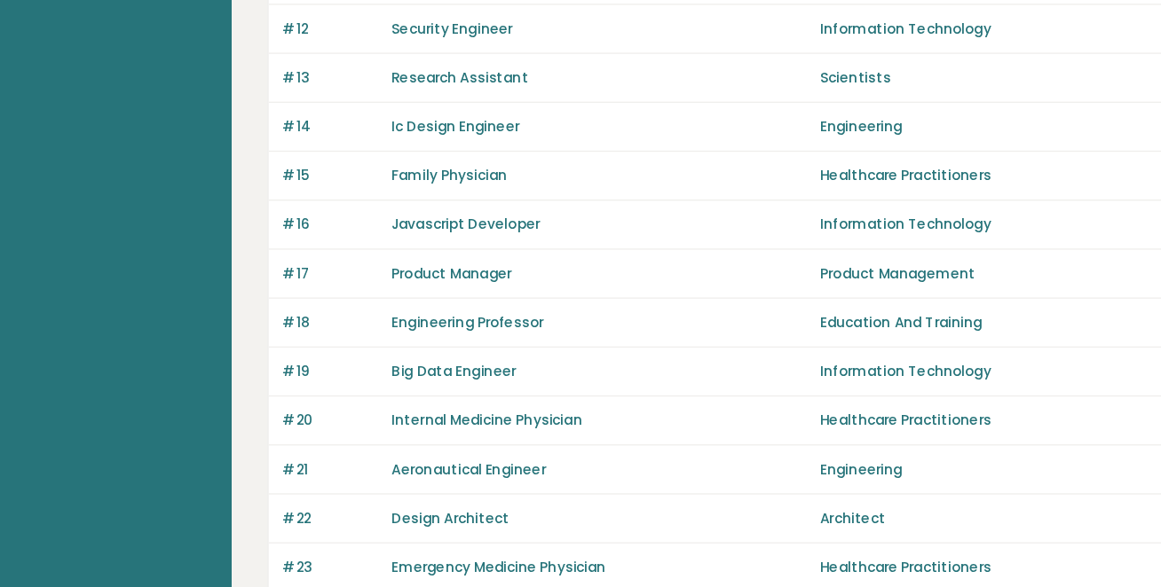
click at [478, 106] on div "Ic Design Engineer" at bounding box center [490, 98] width 323 height 16
click at [484, 106] on div "Ic Design Engineer" at bounding box center [490, 98] width 323 height 16
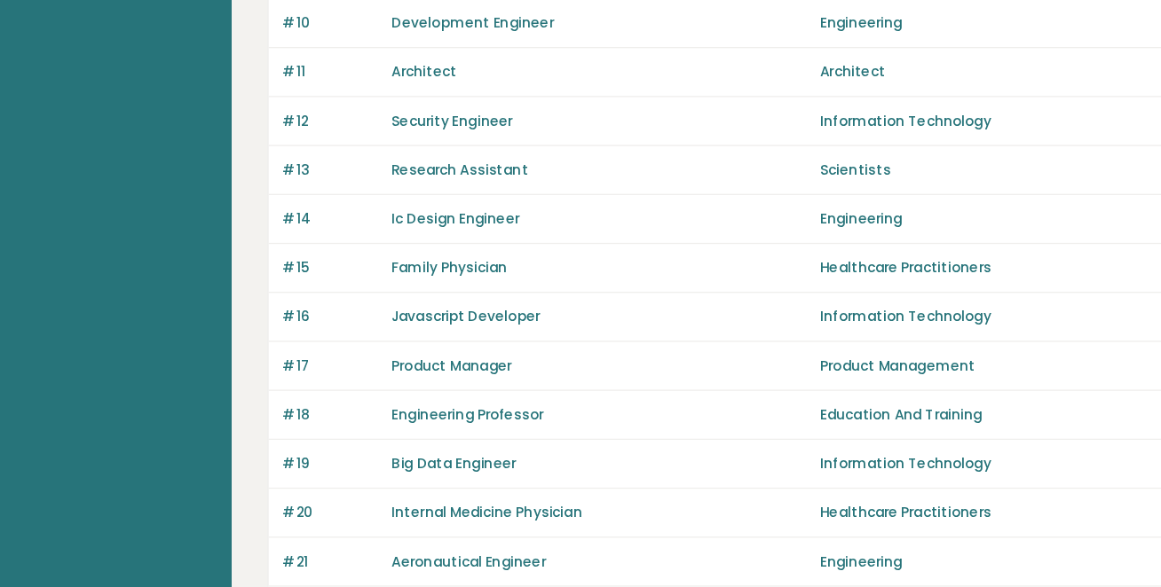
scroll to position [526, 0]
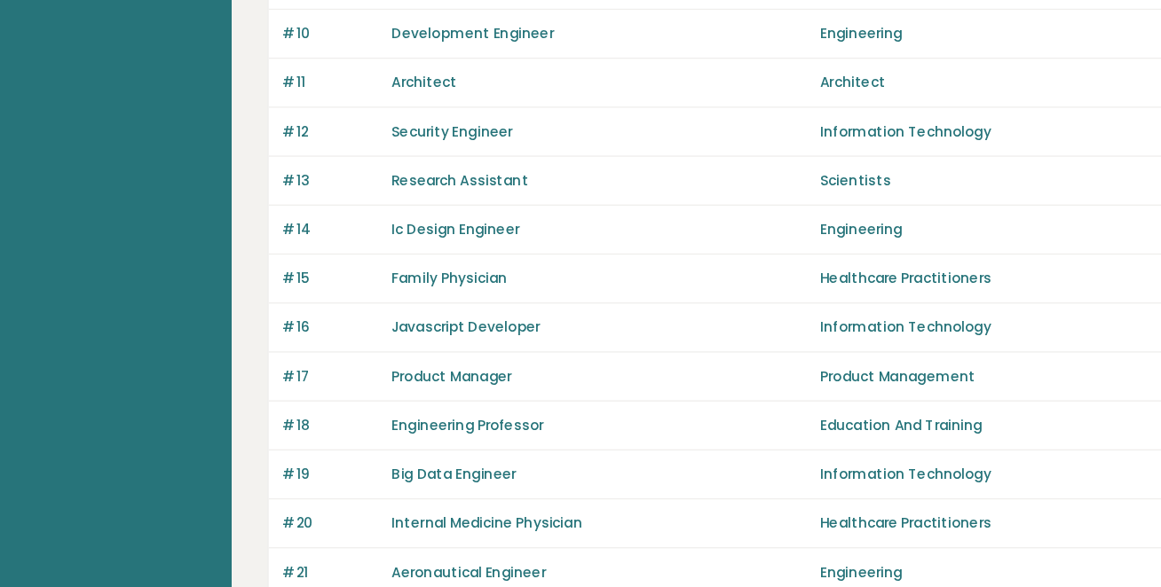
click at [475, 159] on div "Research Assistant" at bounding box center [490, 151] width 323 height 16
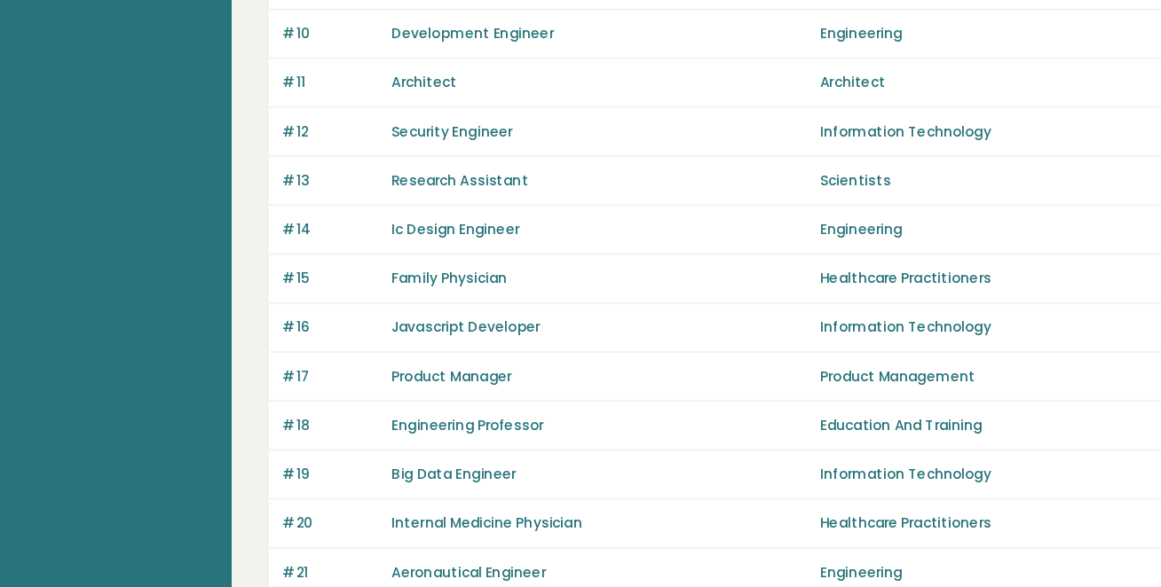
click at [492, 159] on div "Research Assistant" at bounding box center [490, 151] width 323 height 16
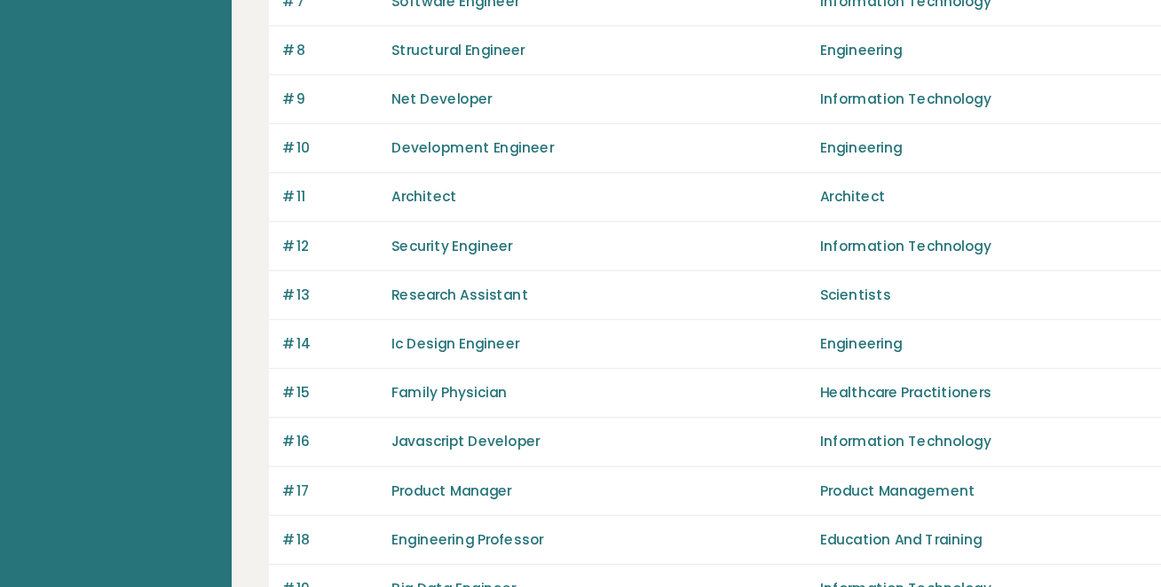
scroll to position [443, 0]
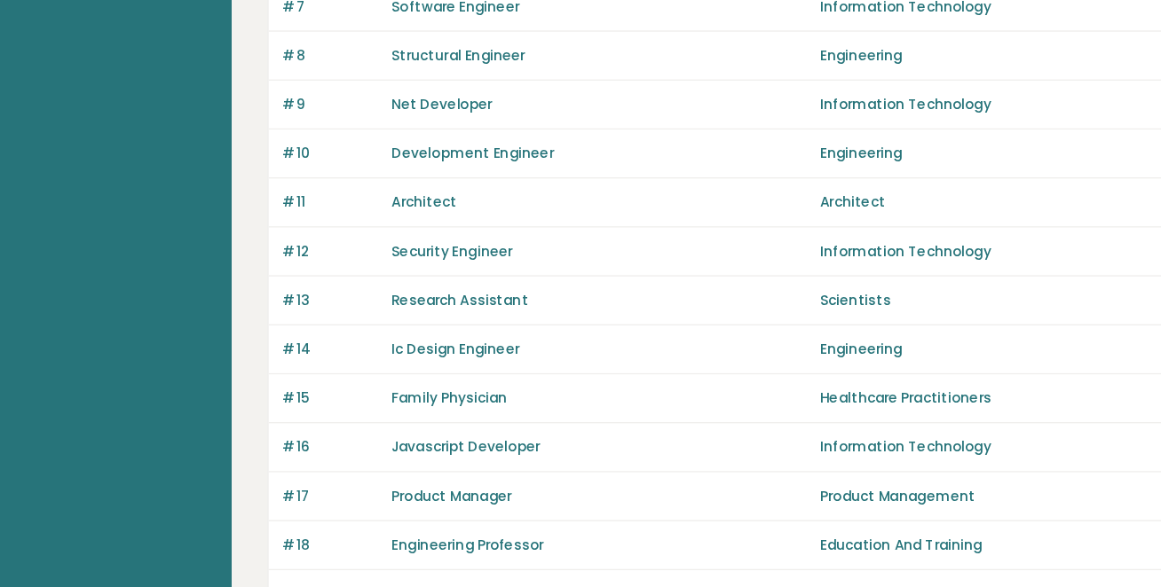
click at [508, 128] on div "#10 Development Engineer Engineering 112.82" at bounding box center [682, 120] width 898 height 38
click at [516, 130] on div "#10 Development Engineer Engineering 112.82" at bounding box center [682, 120] width 898 height 38
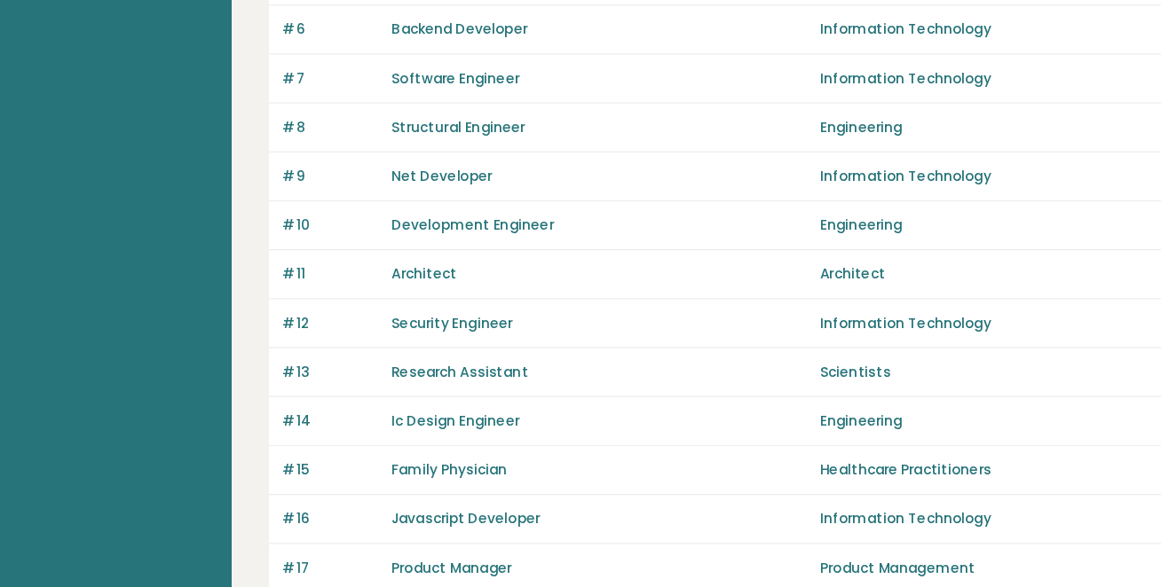
scroll to position [364, 0]
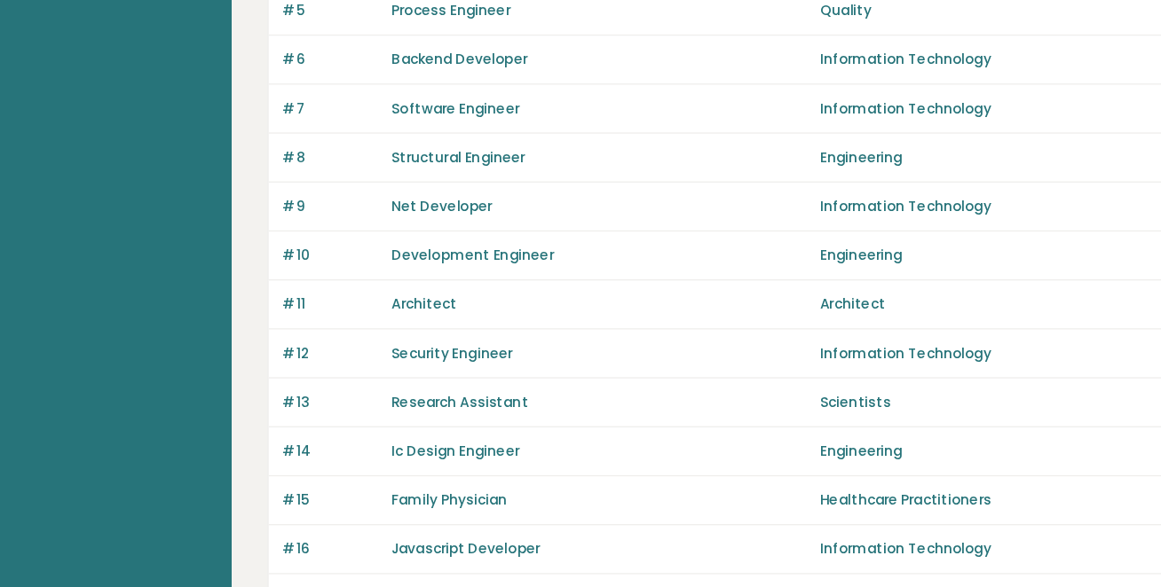
click at [516, 130] on div "#8 Structural Engineer Engineering 112.94" at bounding box center [682, 123] width 898 height 38
click at [504, 92] on div "Software Engineer" at bounding box center [490, 84] width 323 height 16
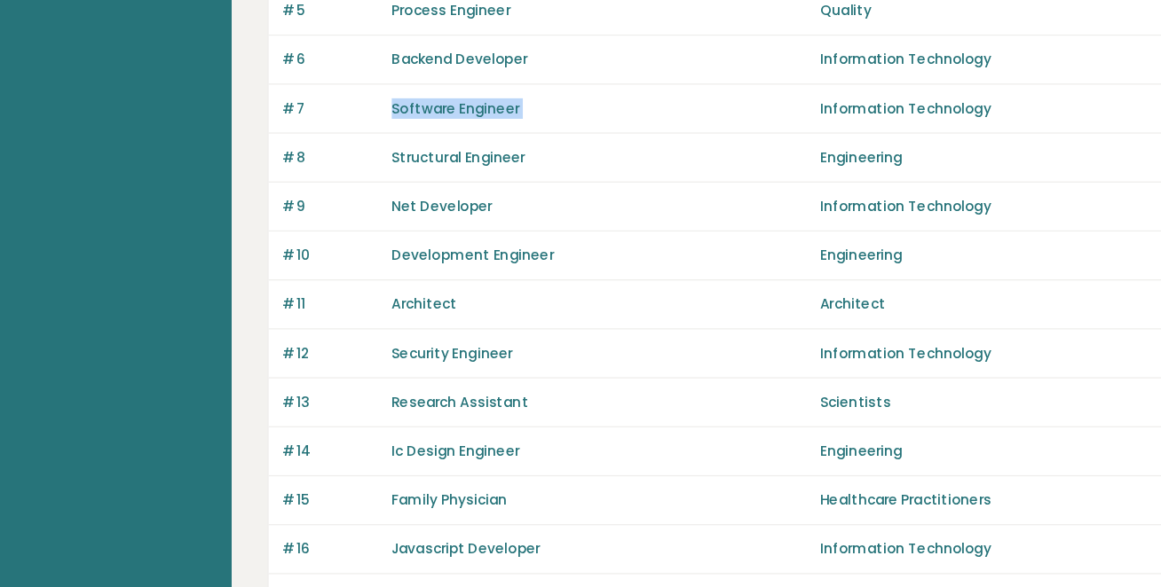
click at [504, 92] on div "Software Engineer" at bounding box center [490, 84] width 323 height 16
click at [506, 92] on div "Software Engineer" at bounding box center [490, 84] width 323 height 16
click at [511, 92] on div "Software Engineer" at bounding box center [490, 84] width 323 height 16
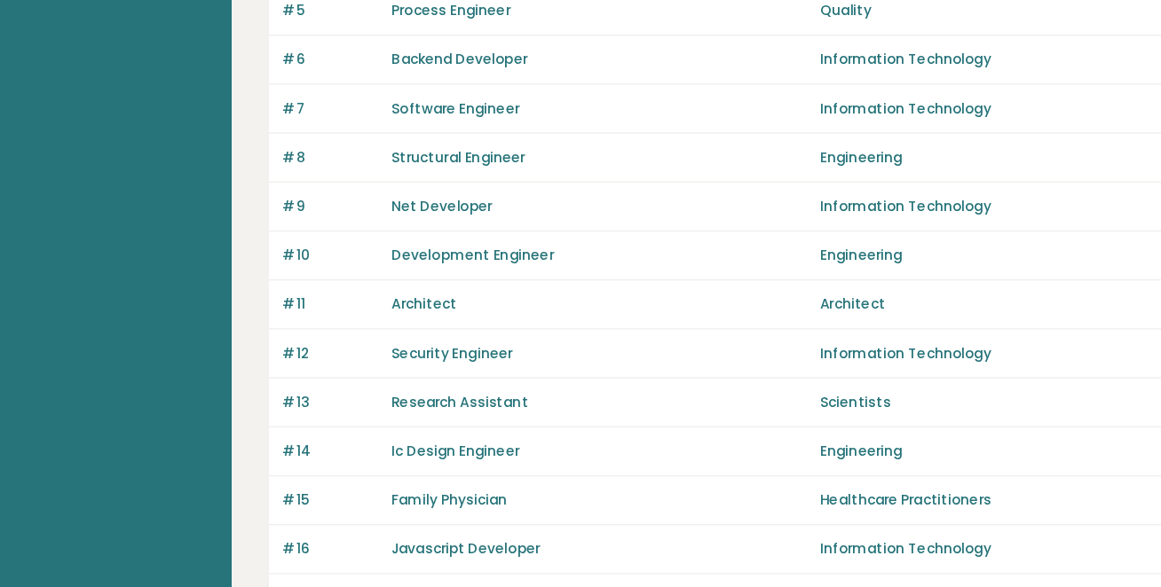
click at [484, 92] on div "Software Engineer" at bounding box center [490, 84] width 323 height 16
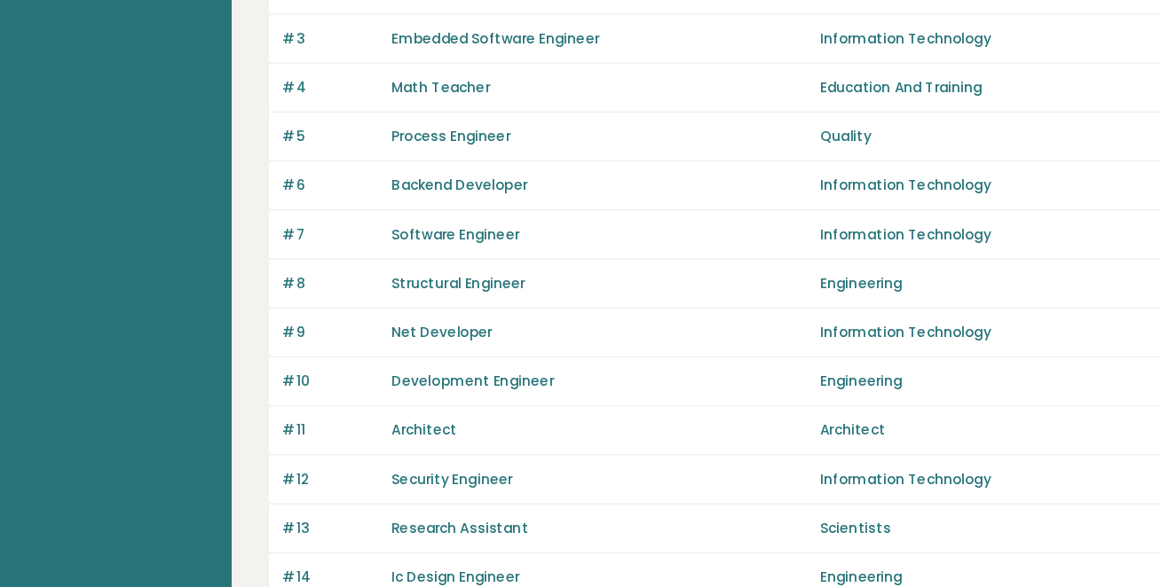
scroll to position [264, 0]
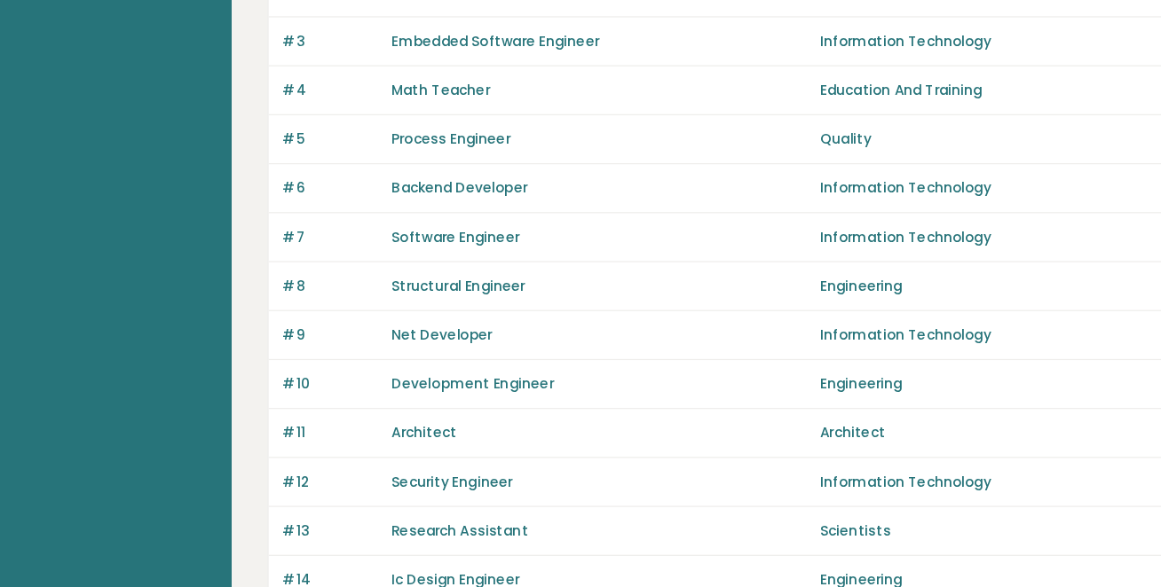
click at [471, 128] on div "#5 Process Engineer Quality 113.85" at bounding box center [682, 109] width 898 height 38
click at [460, 138] on div at bounding box center [460, 138] width 0 height 0
click at [488, 128] on div "#5 Process Engineer Quality 113.85" at bounding box center [682, 109] width 898 height 38
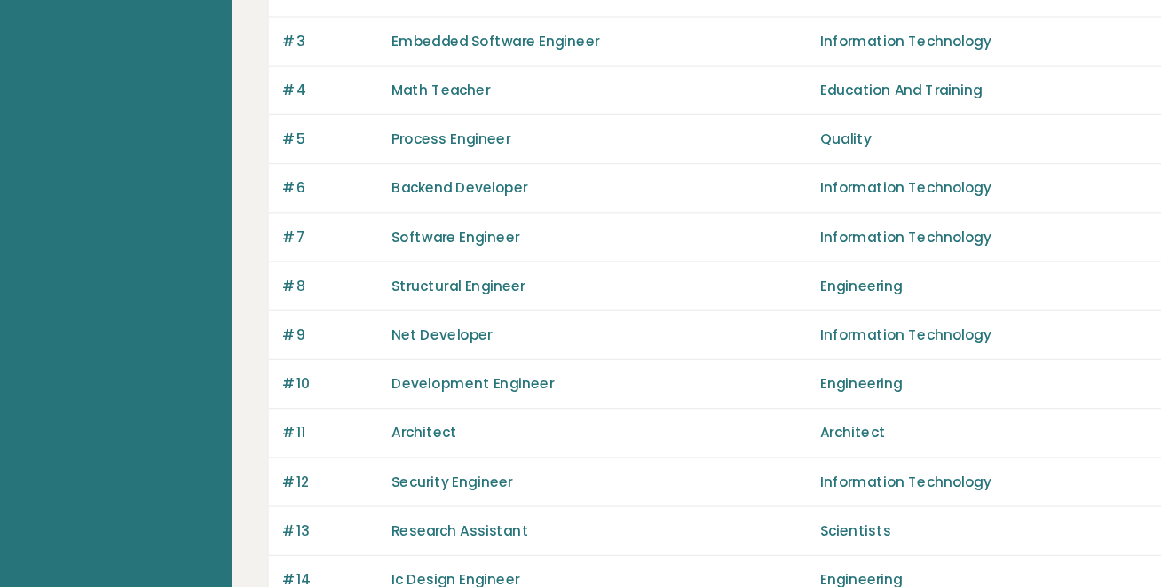
scroll to position [164, 0]
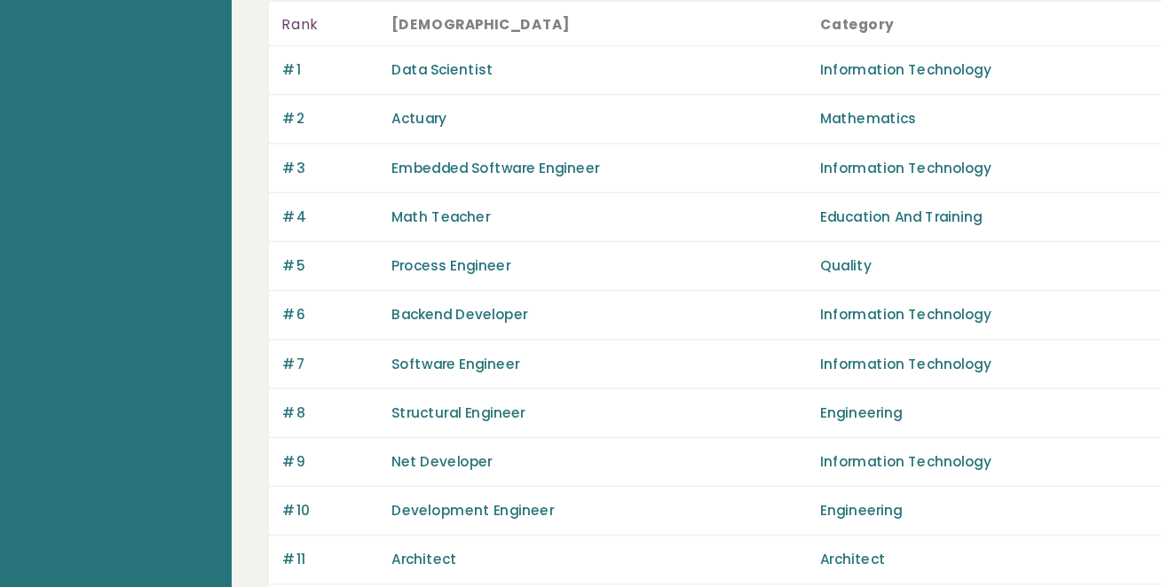
click at [524, 139] on div "Embedded Software Engineer" at bounding box center [490, 131] width 323 height 16
click at [531, 139] on div "Embedded Software Engineer" at bounding box center [490, 131] width 323 height 16
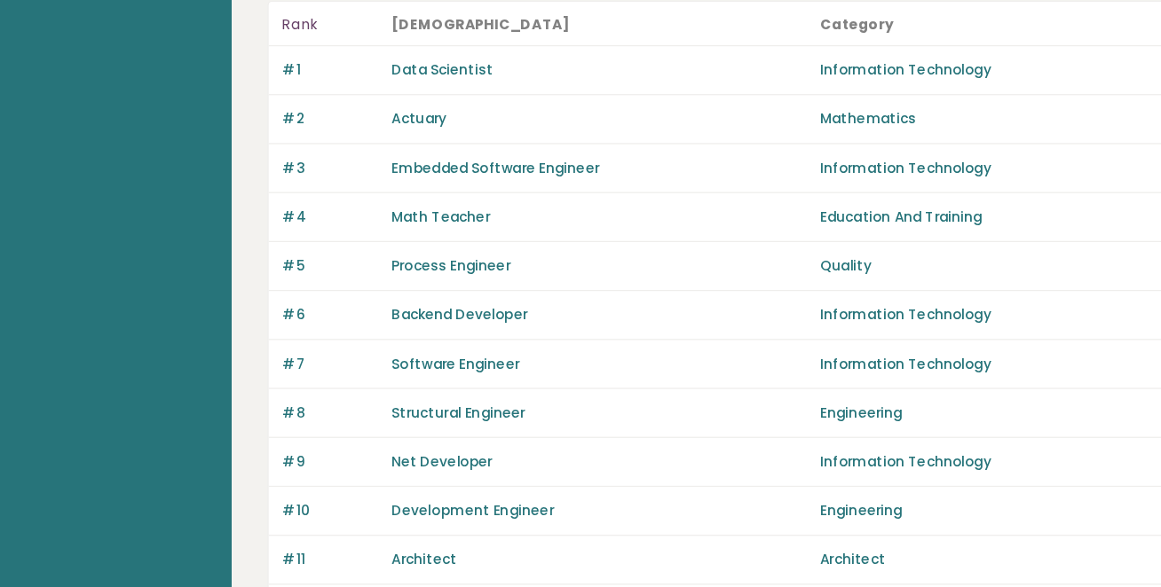
click at [531, 139] on div "Embedded Software Engineer" at bounding box center [490, 131] width 323 height 16
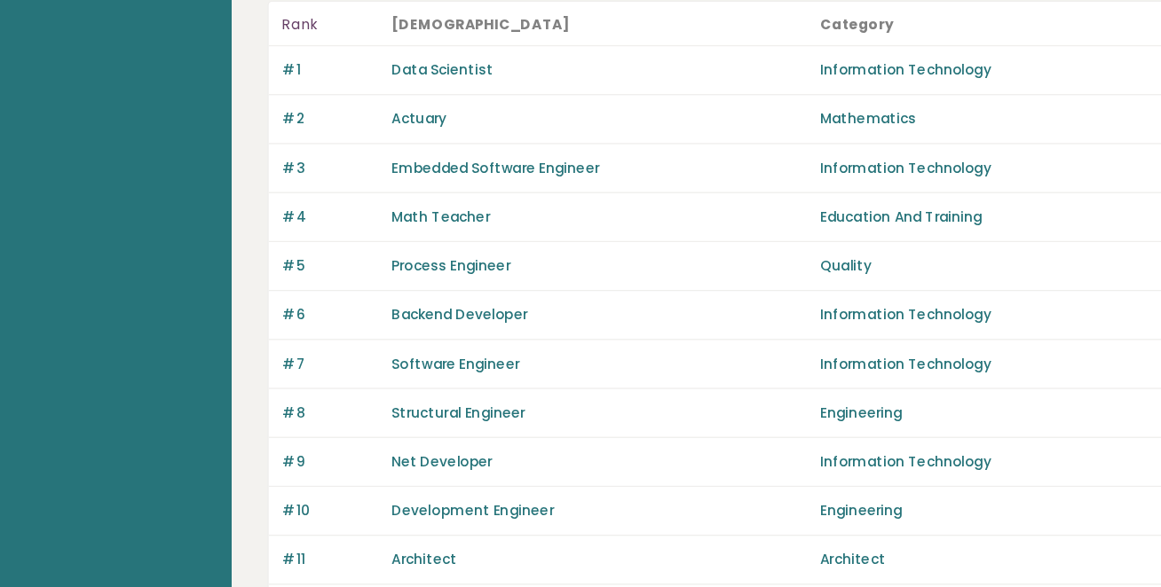
click at [543, 139] on div "Embedded Software Engineer" at bounding box center [490, 131] width 323 height 16
click at [499, 101] on div "Actuary" at bounding box center [490, 93] width 323 height 16
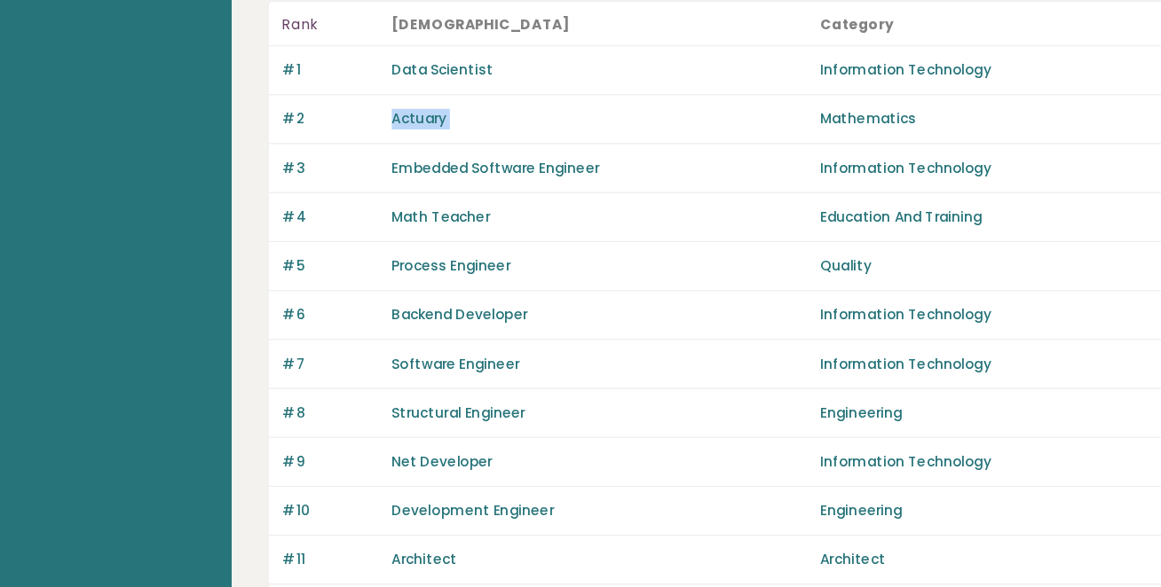
click at [506, 101] on div "Actuary" at bounding box center [490, 93] width 323 height 16
click at [504, 63] on div "Data Scientist" at bounding box center [490, 55] width 323 height 16
click at [508, 63] on div "Data Scientist" at bounding box center [490, 55] width 323 height 16
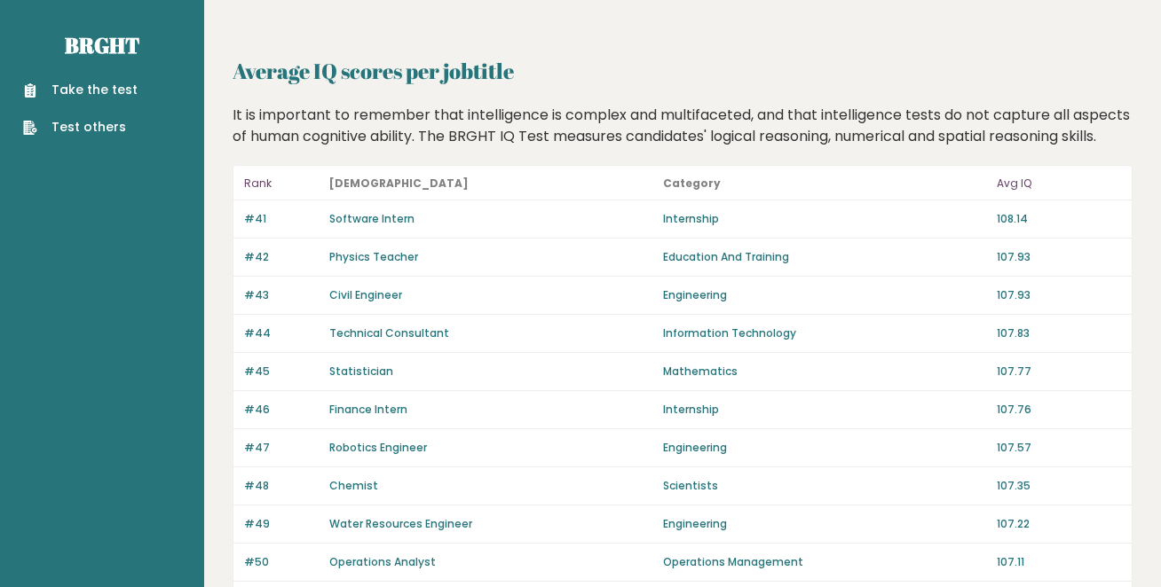
scroll to position [1312, 0]
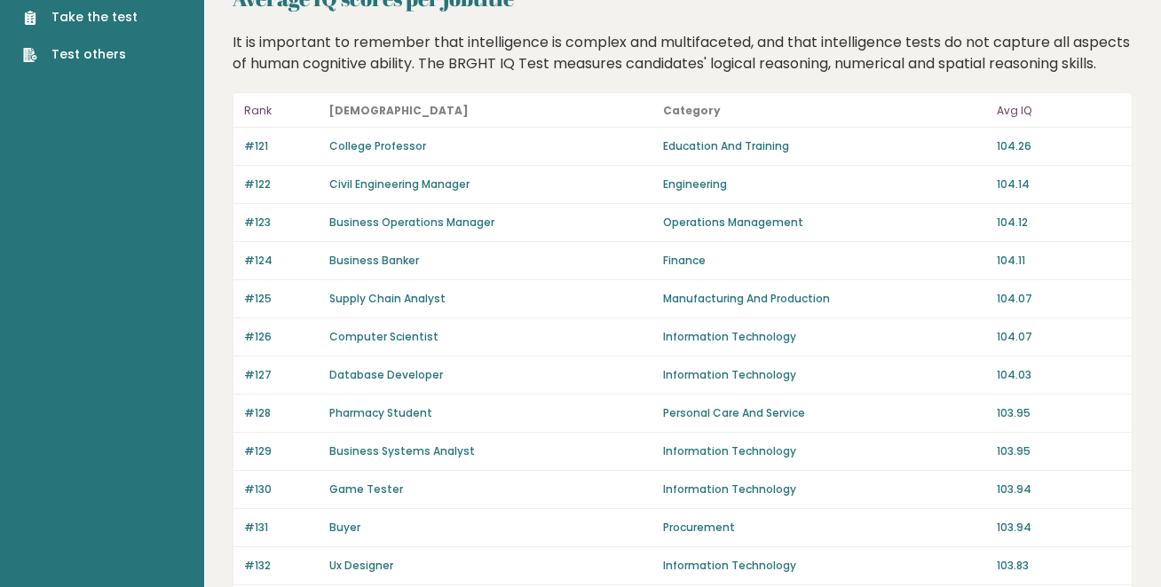
scroll to position [852, 0]
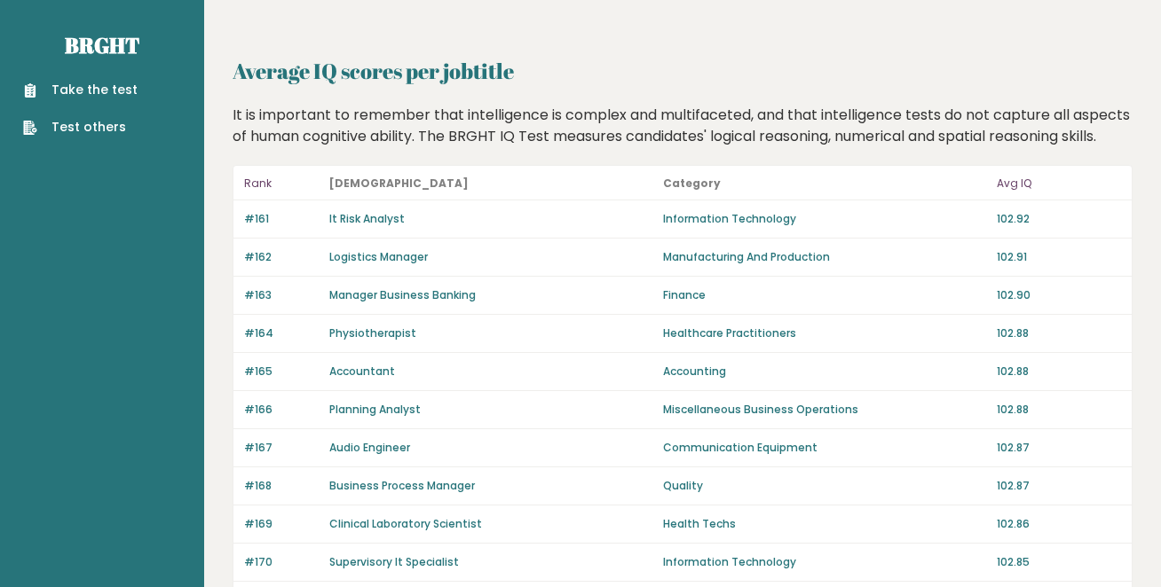
scroll to position [784, 0]
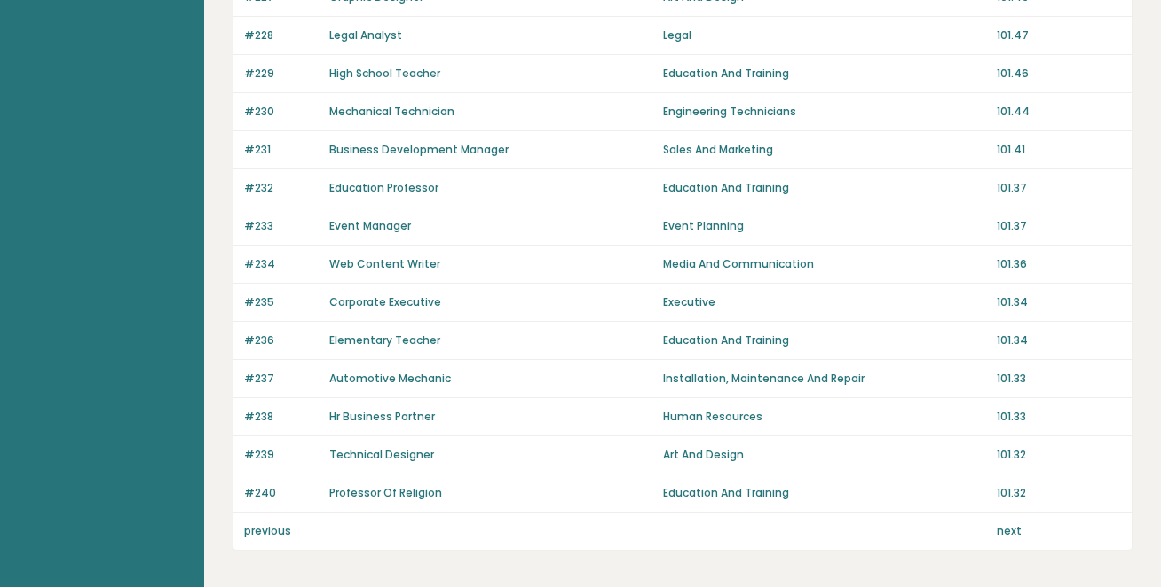
scroll to position [1266, 0]
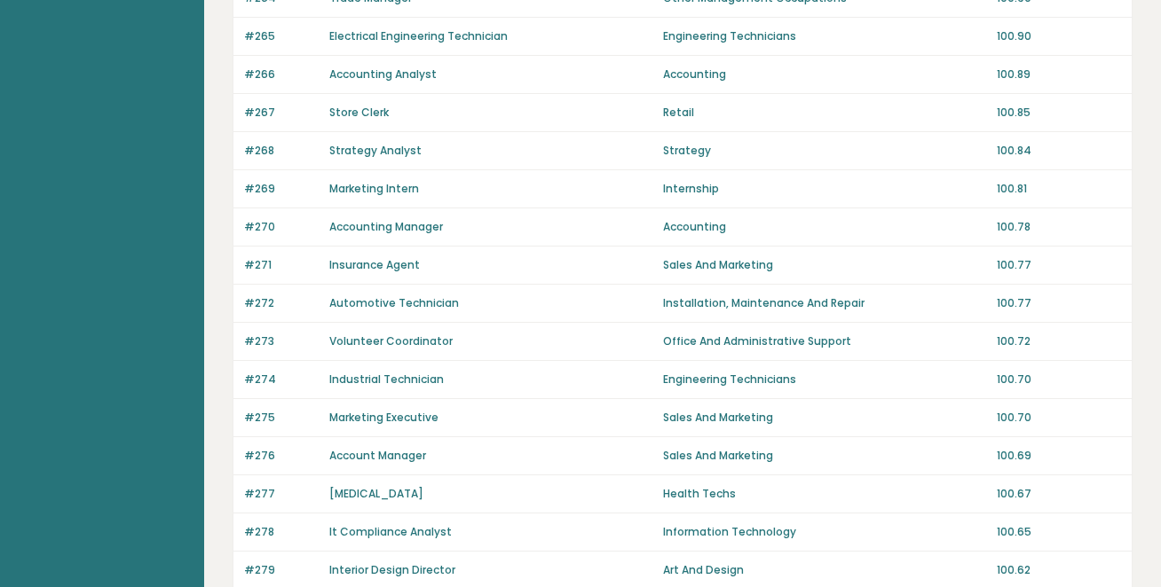
scroll to position [1186, 0]
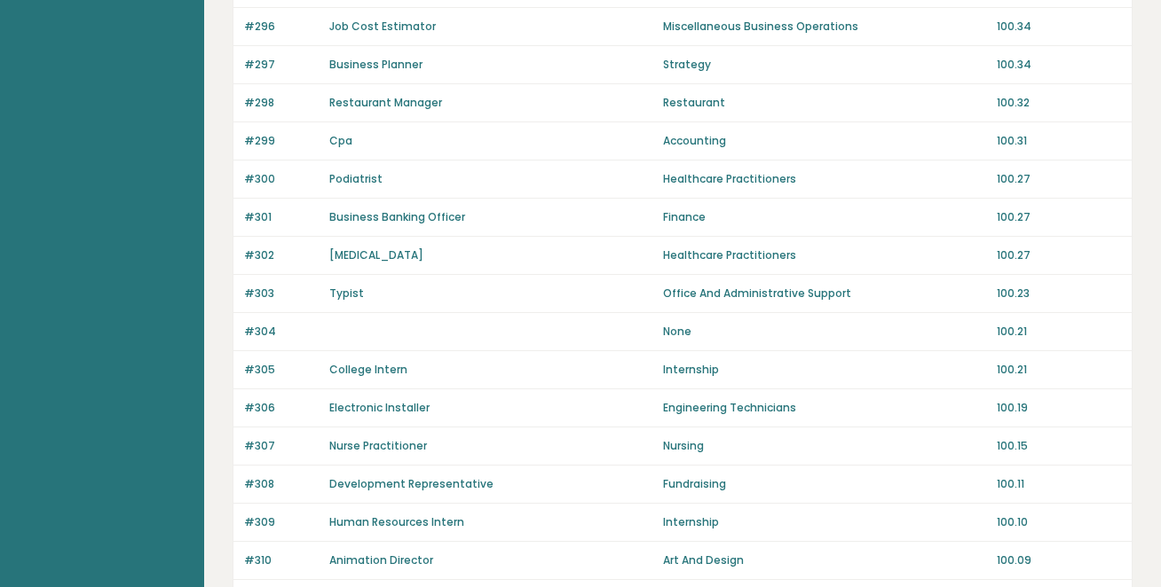
scroll to position [1312, 0]
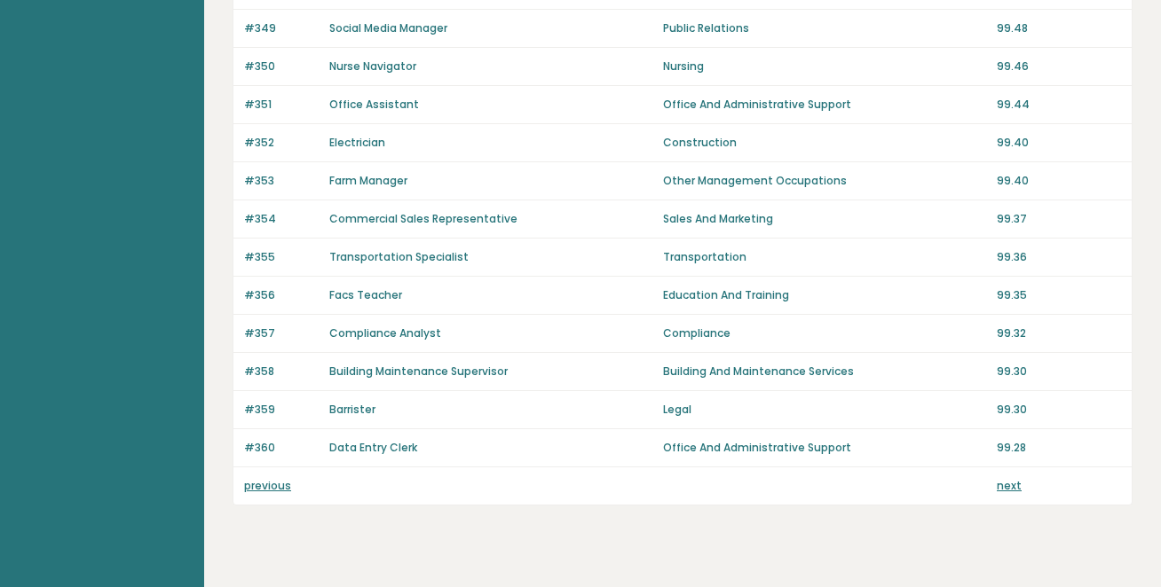
scroll to position [1312, 0]
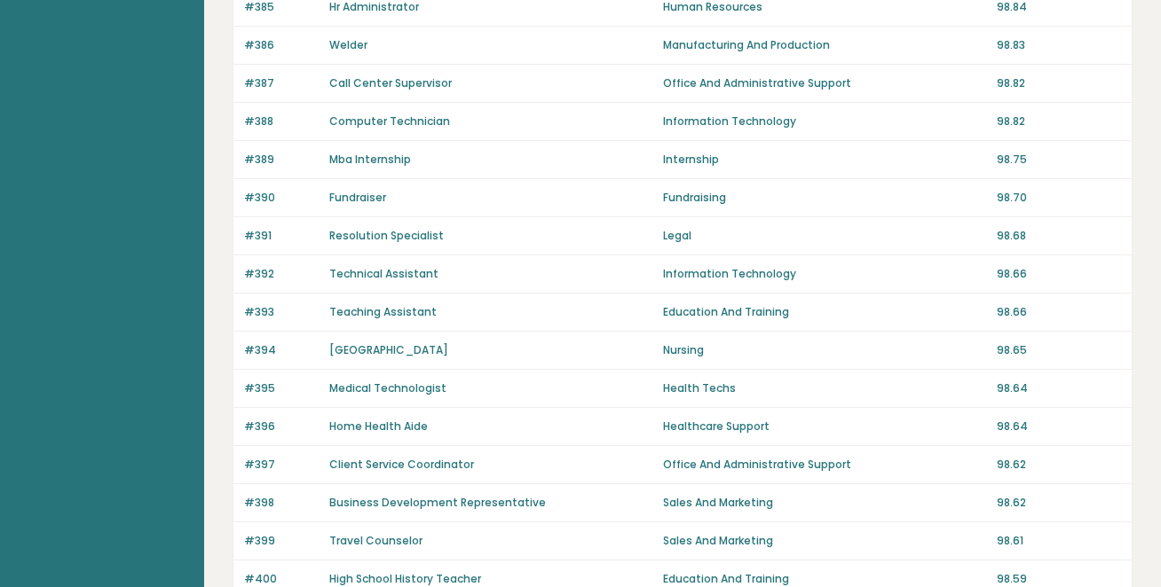
scroll to position [1312, 0]
